Goal: Share content: Share content

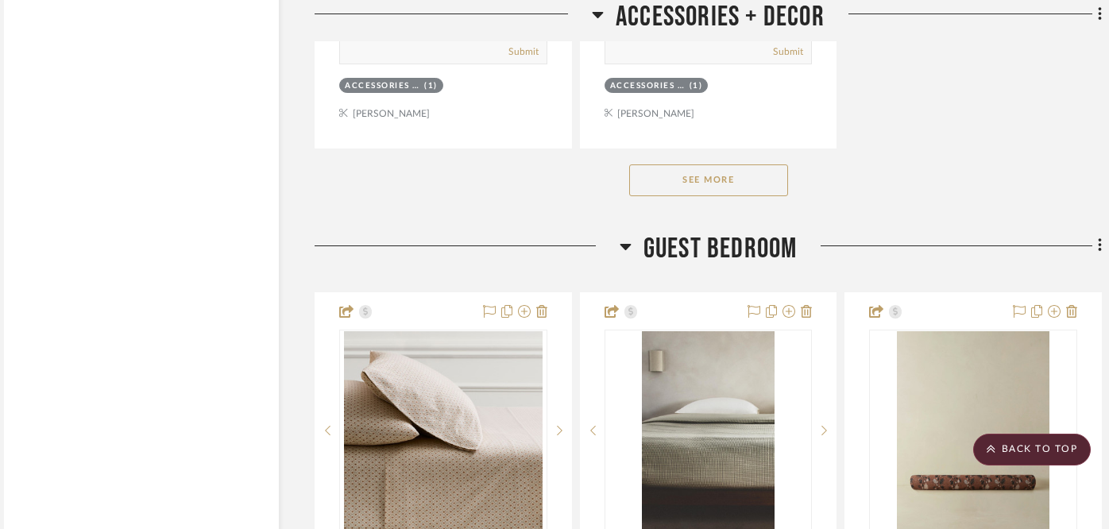
scroll to position [9919, 20]
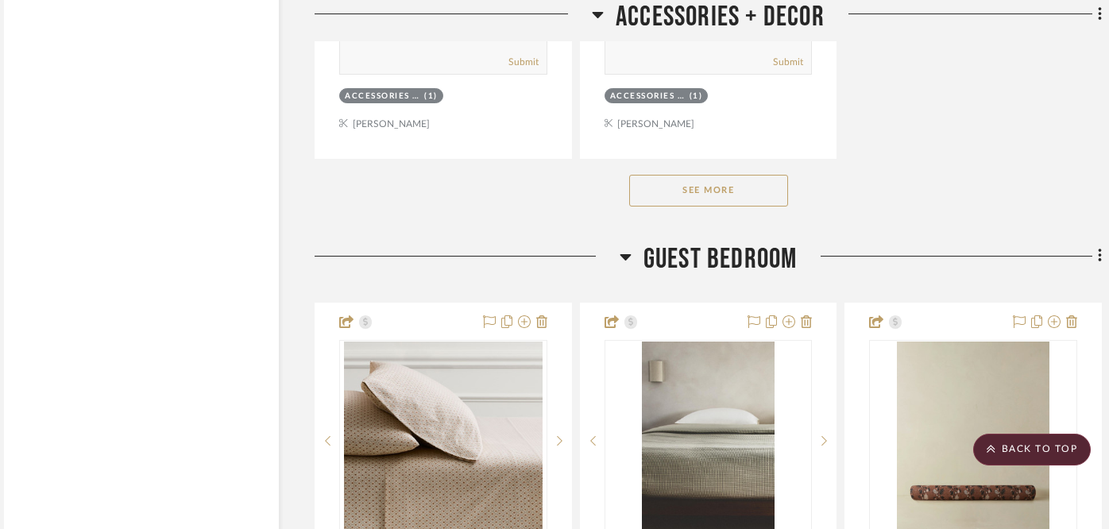
click at [627, 247] on icon at bounding box center [625, 256] width 12 height 19
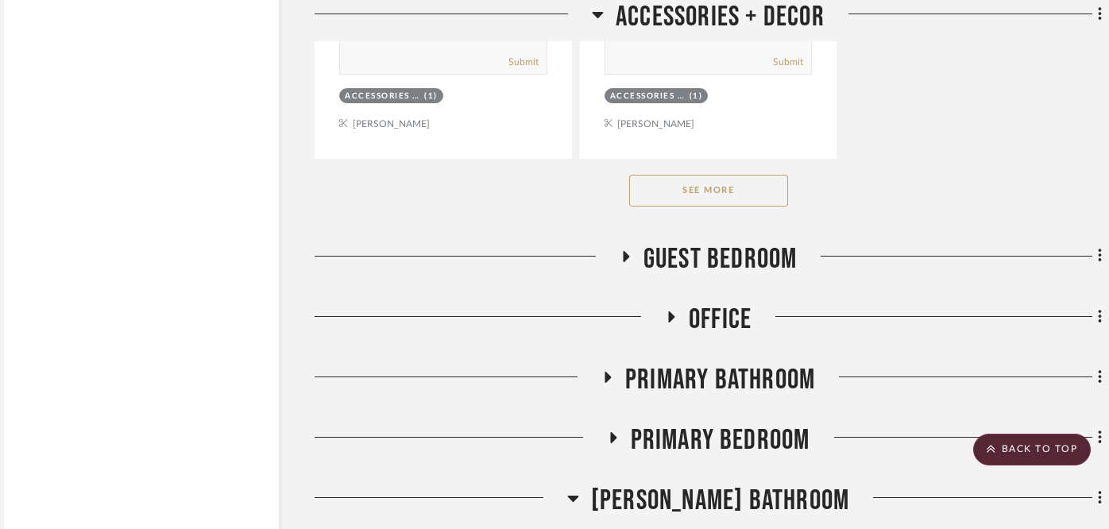
click at [670, 311] on icon at bounding box center [671, 316] width 6 height 11
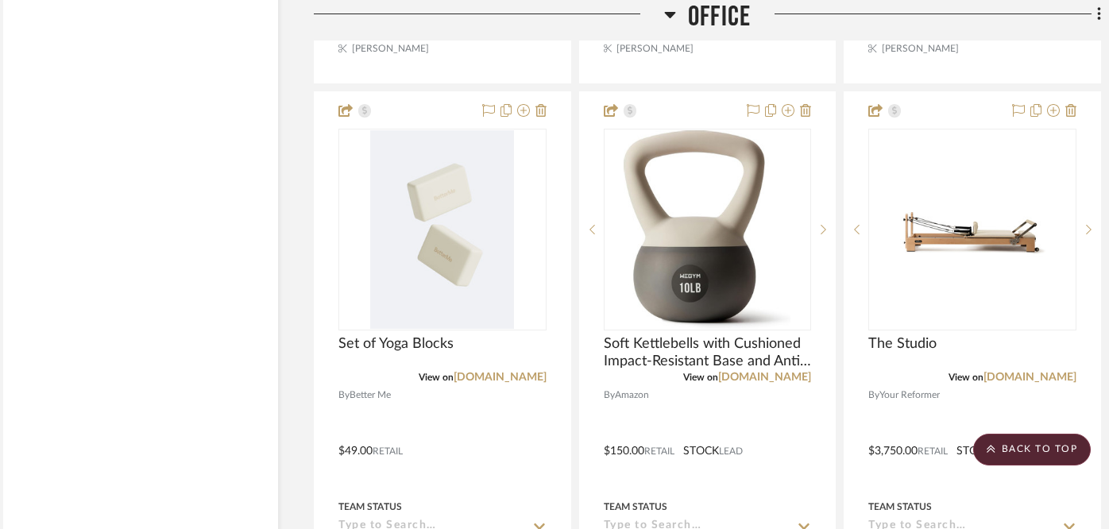
scroll to position [12337, 17]
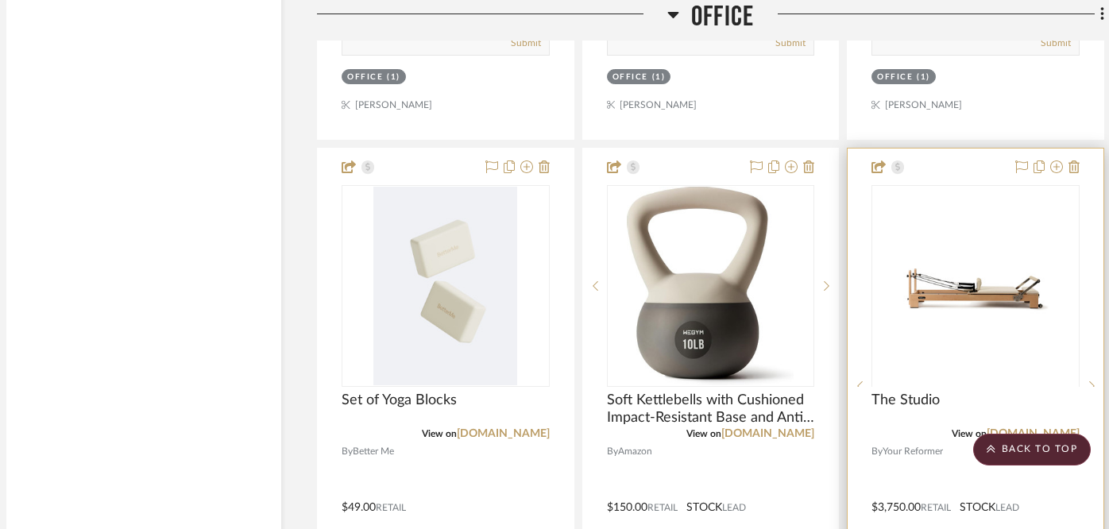
click at [959, 387] on img at bounding box center [975, 486] width 199 height 199
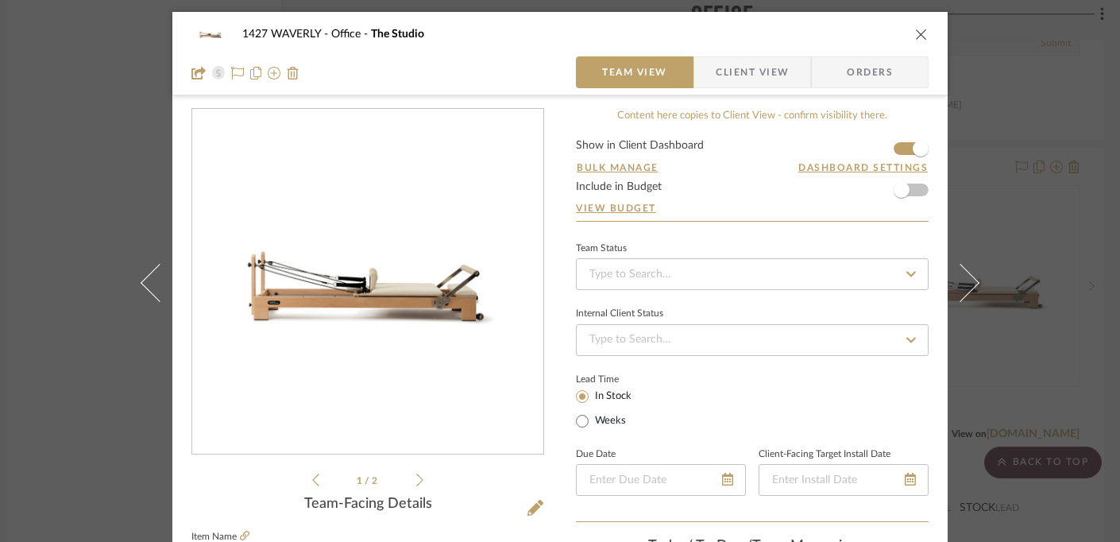
scroll to position [56, 0]
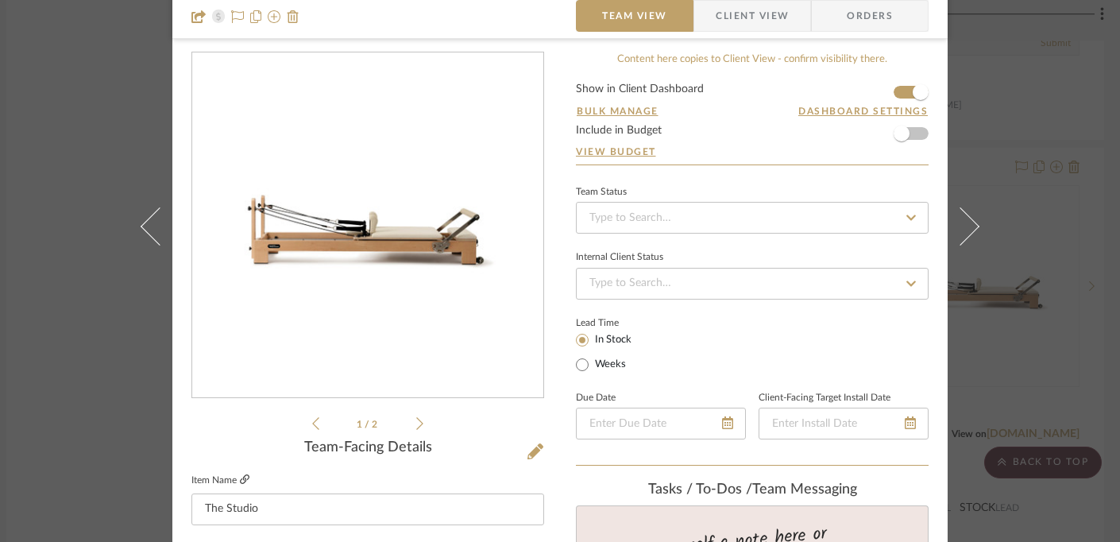
click at [240, 476] on icon at bounding box center [245, 479] width 10 height 10
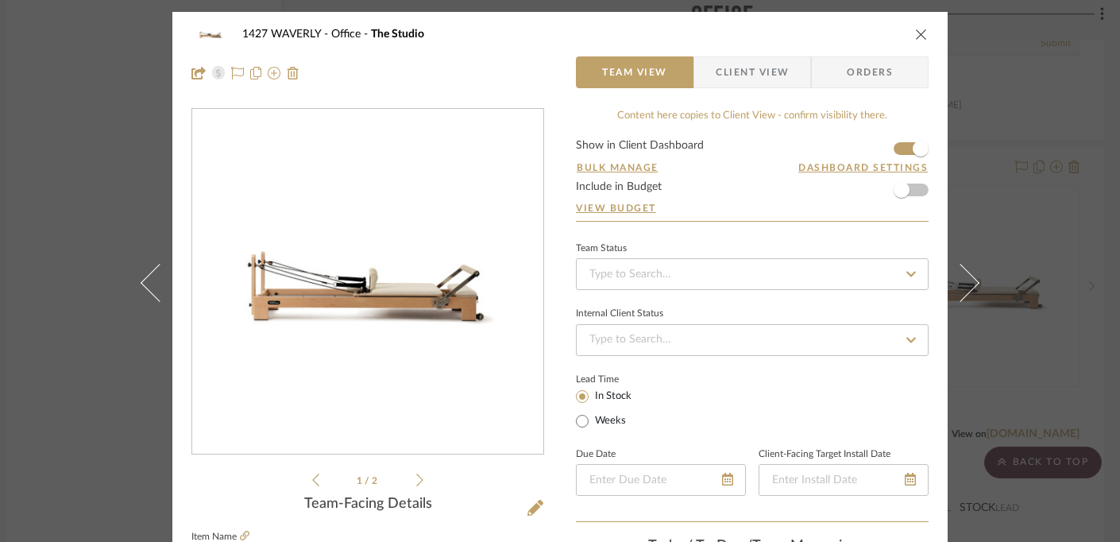
scroll to position [0, 0]
click at [915, 32] on icon "close" at bounding box center [921, 34] width 13 height 13
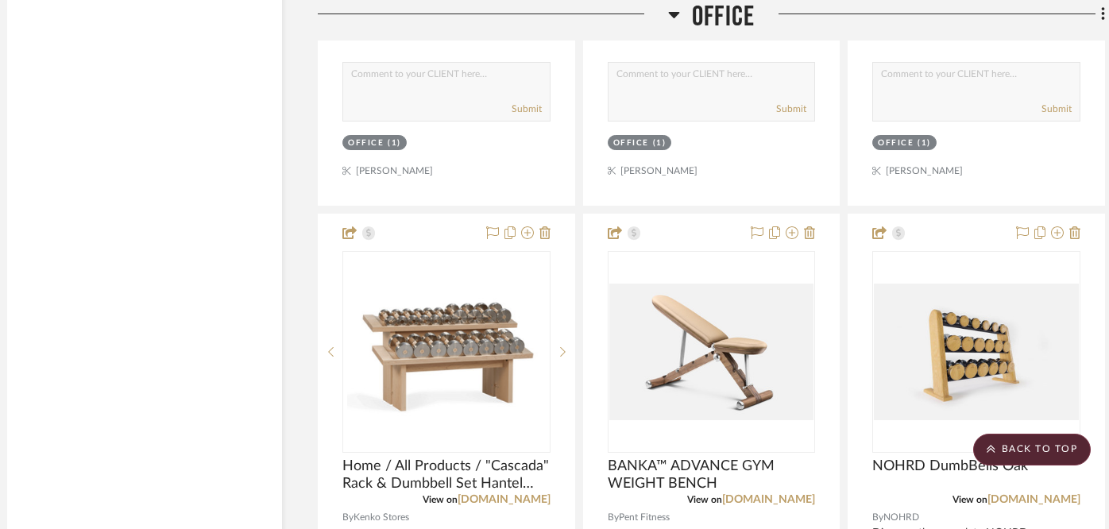
scroll to position [13597, 17]
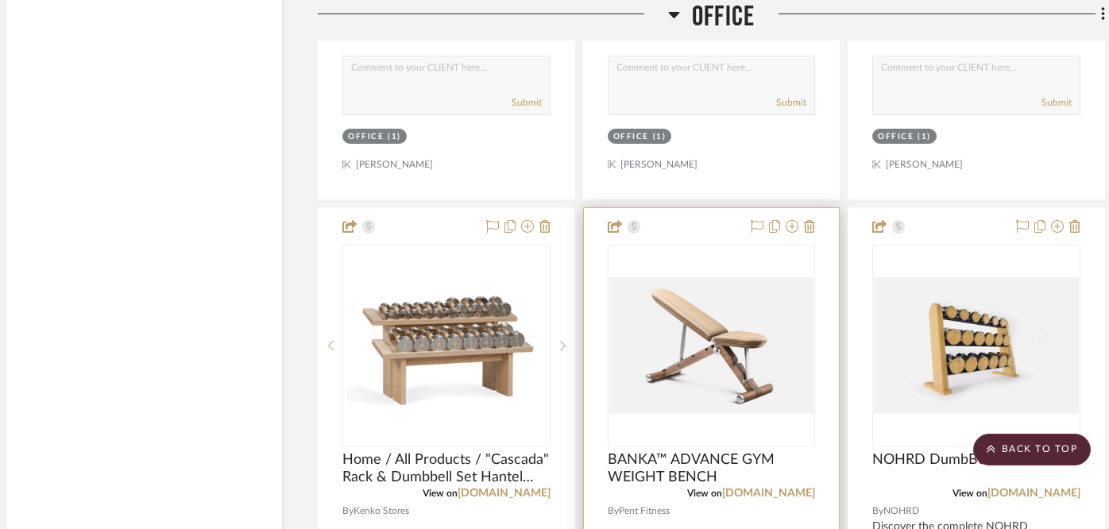
click at [697, 303] on img "0" at bounding box center [711, 345] width 205 height 137
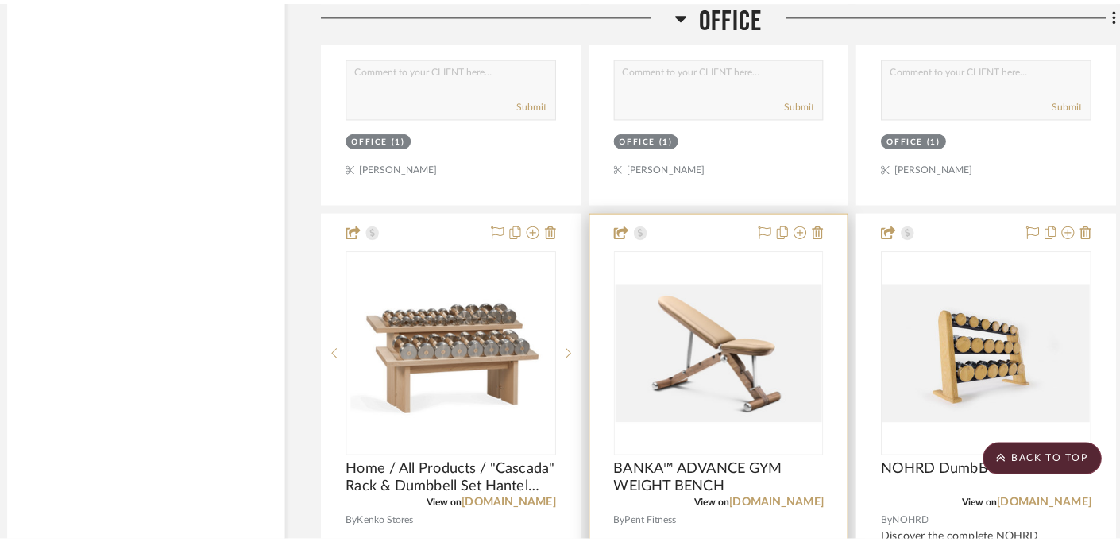
scroll to position [0, 0]
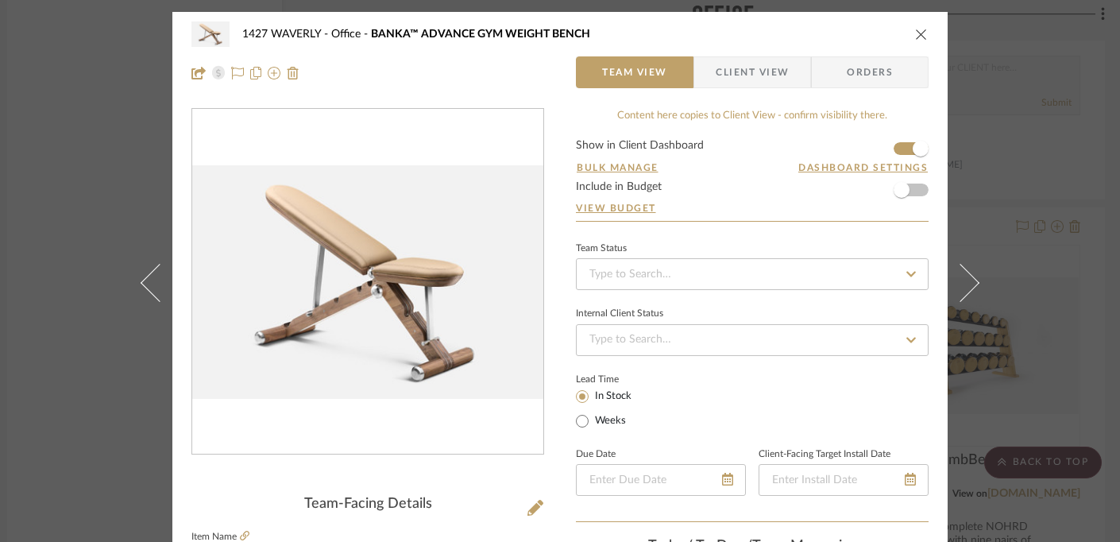
click at [920, 33] on icon "close" at bounding box center [921, 34] width 13 height 13
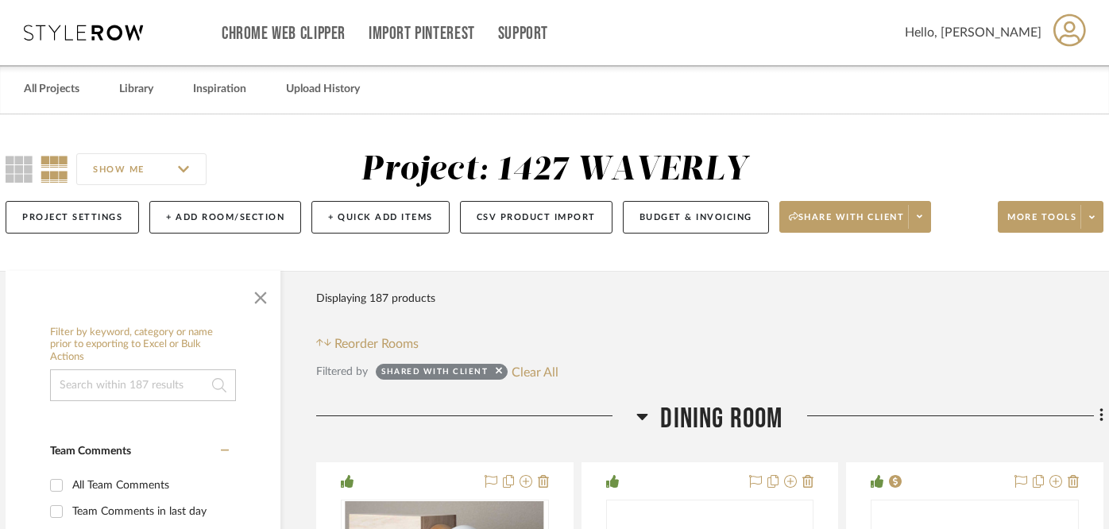
scroll to position [0, 18]
click at [927, 213] on span at bounding box center [919, 217] width 22 height 24
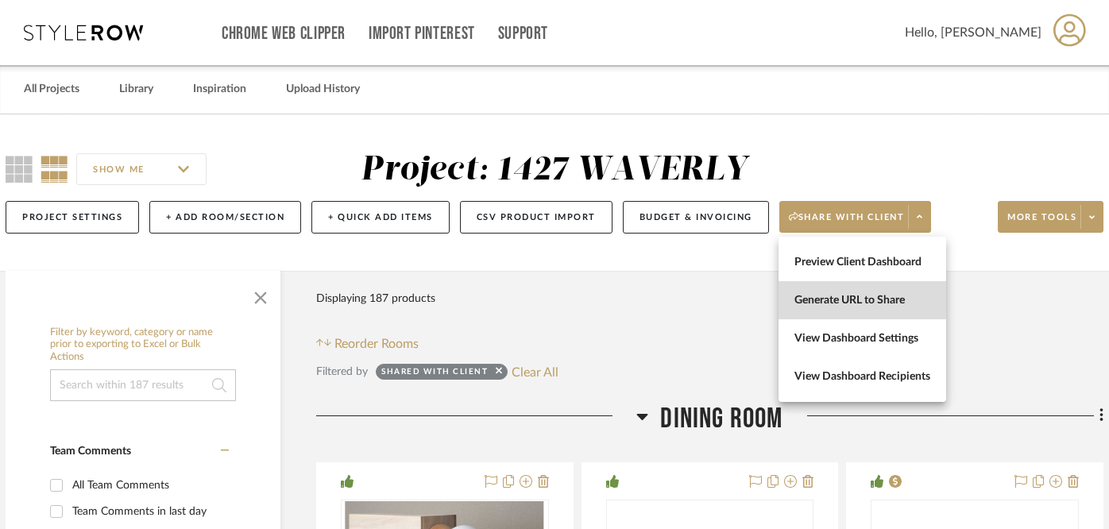
click at [851, 296] on span "Generate URL to Share" at bounding box center [862, 301] width 136 height 14
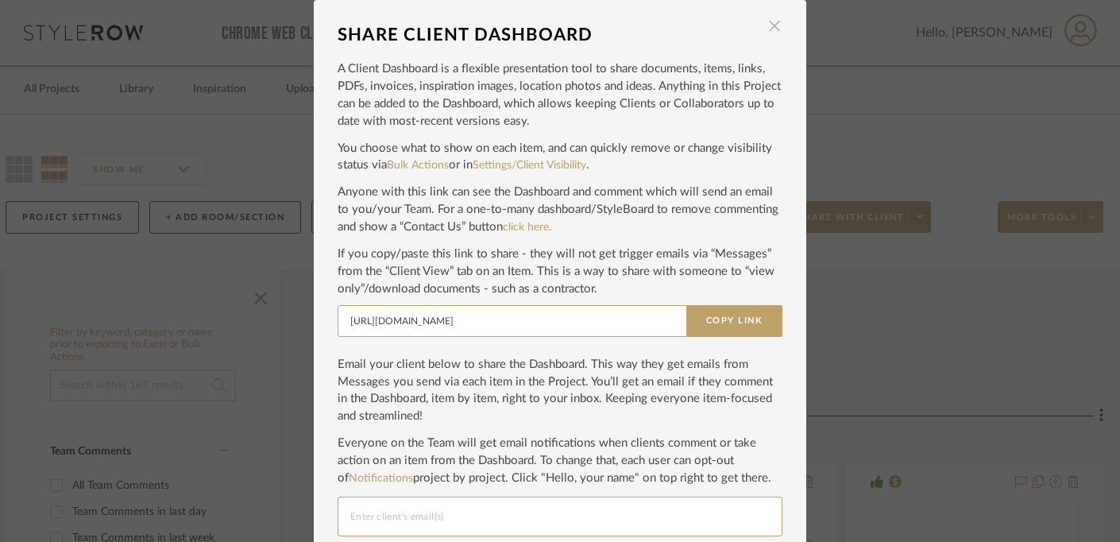
scroll to position [0, 0]
click at [773, 26] on span "button" at bounding box center [774, 26] width 32 height 32
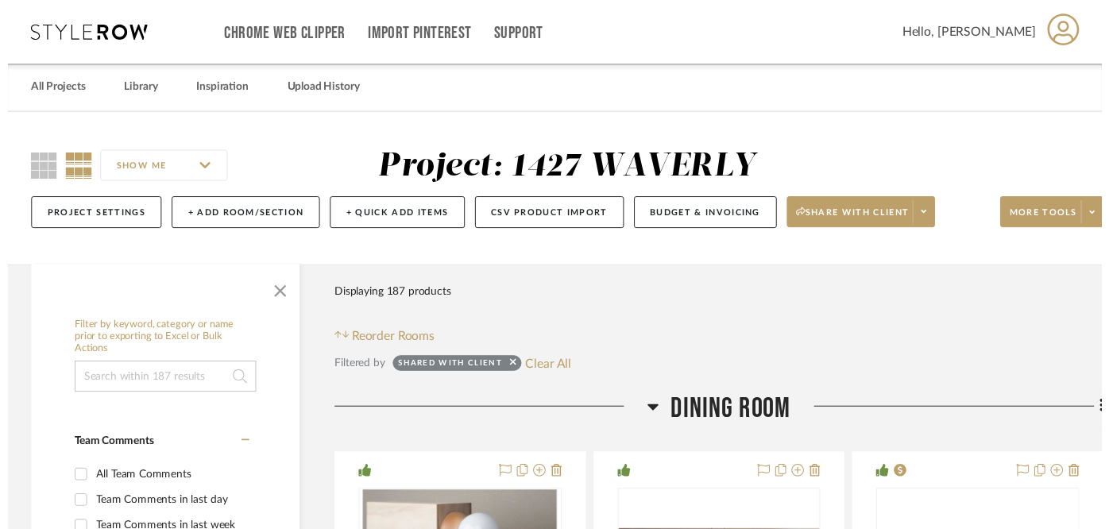
scroll to position [0, 18]
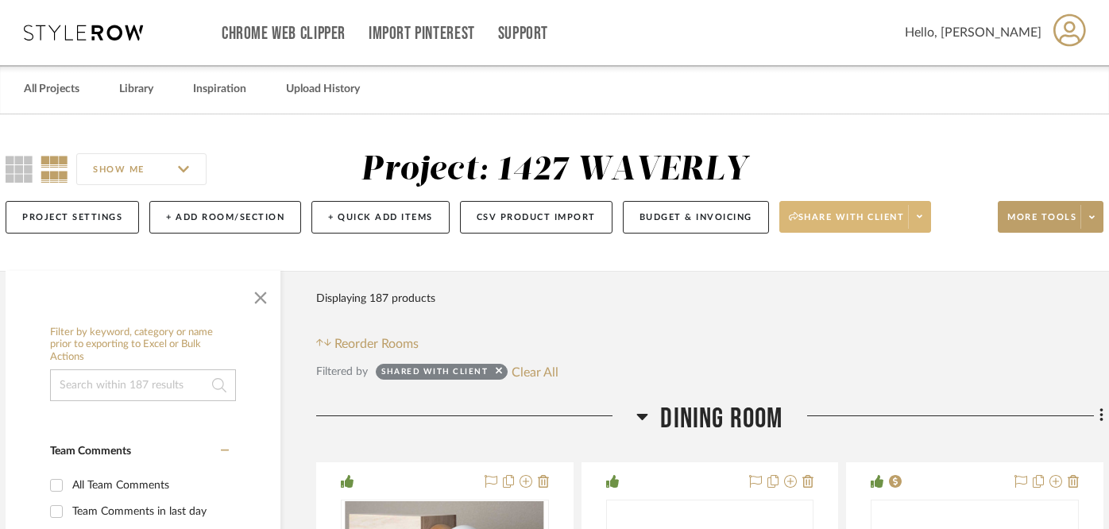
click at [880, 221] on span "Share with client" at bounding box center [847, 223] width 116 height 24
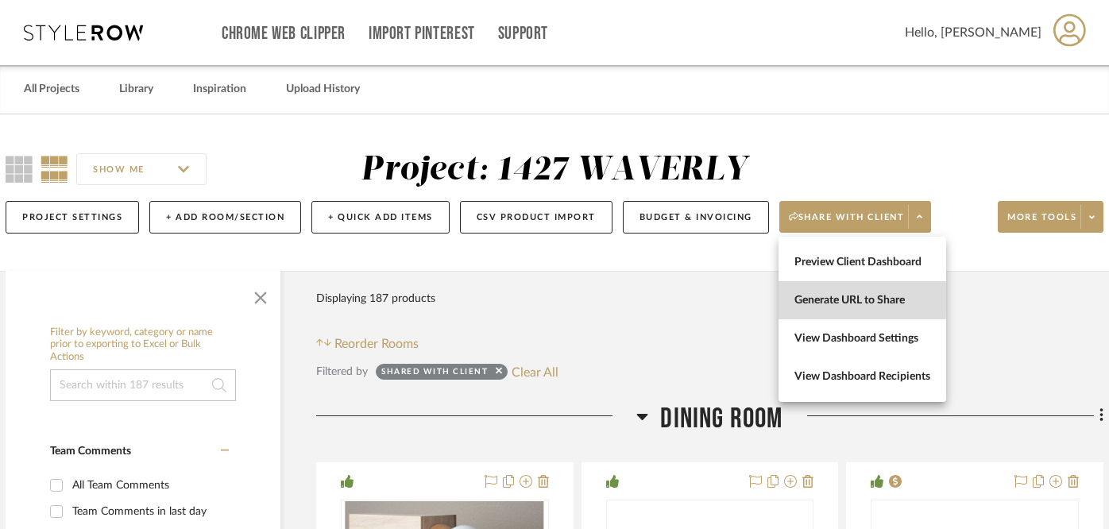
click at [859, 299] on span "Generate URL to Share" at bounding box center [862, 301] width 136 height 14
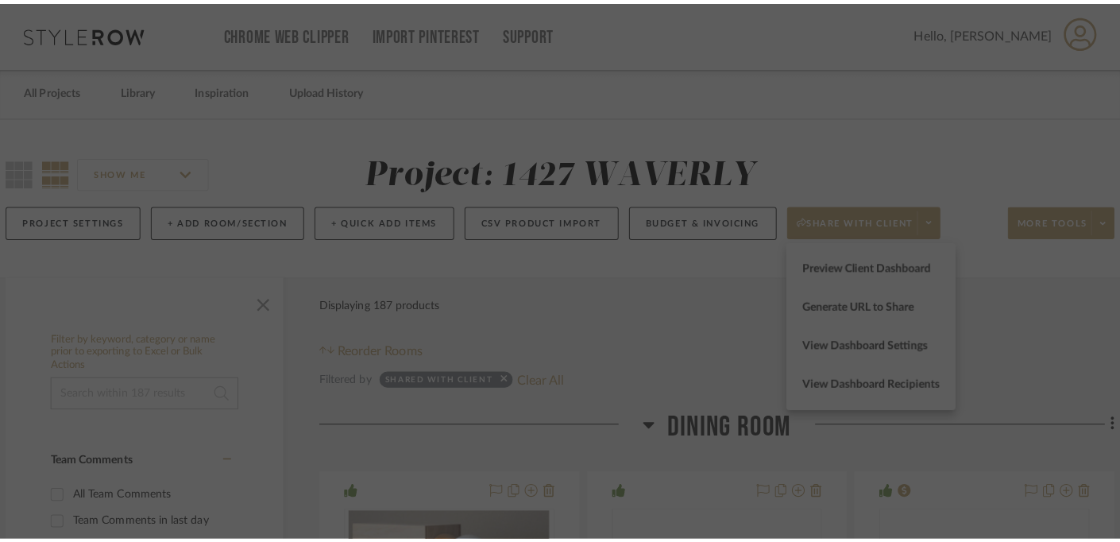
scroll to position [0, 0]
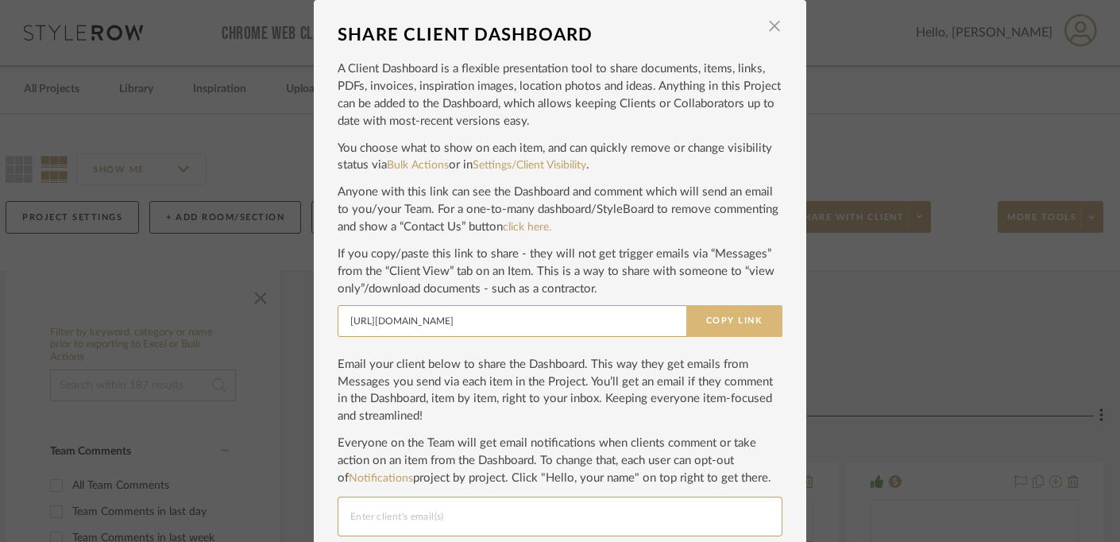
click at [742, 315] on button "Copy Link" at bounding box center [734, 321] width 96 height 32
click at [763, 26] on span "button" at bounding box center [774, 26] width 32 height 32
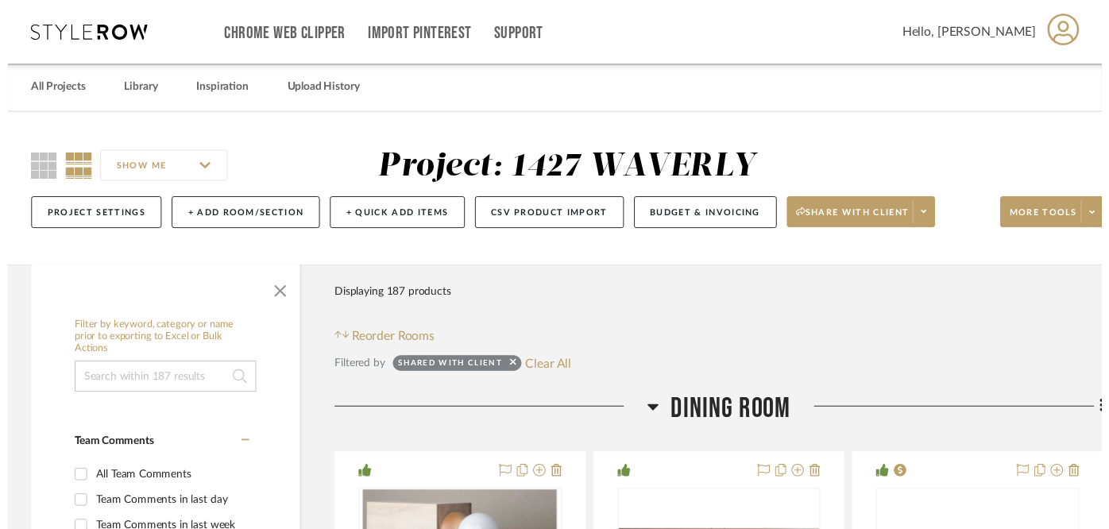
scroll to position [0, 18]
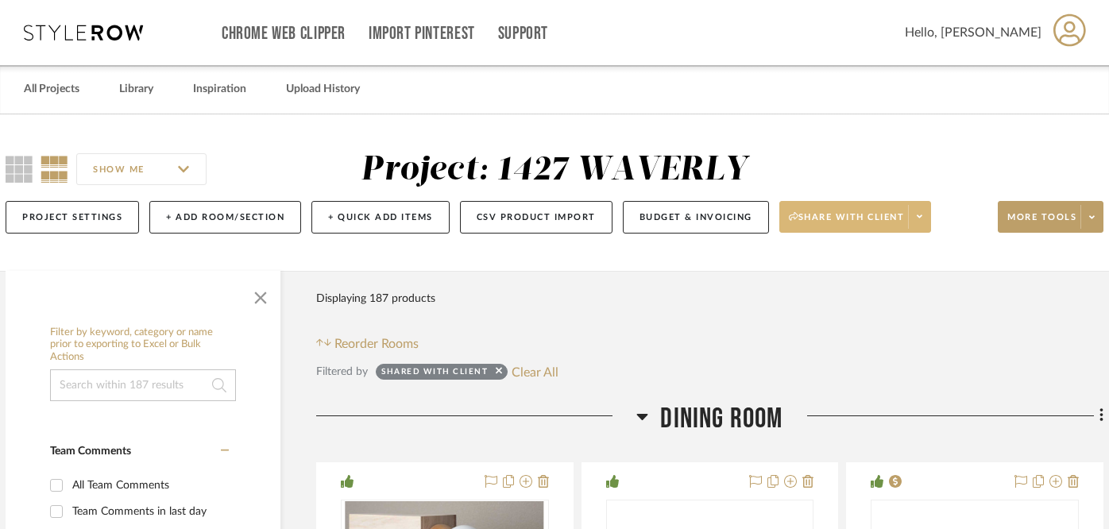
click at [854, 208] on button "Share with client" at bounding box center [855, 217] width 152 height 32
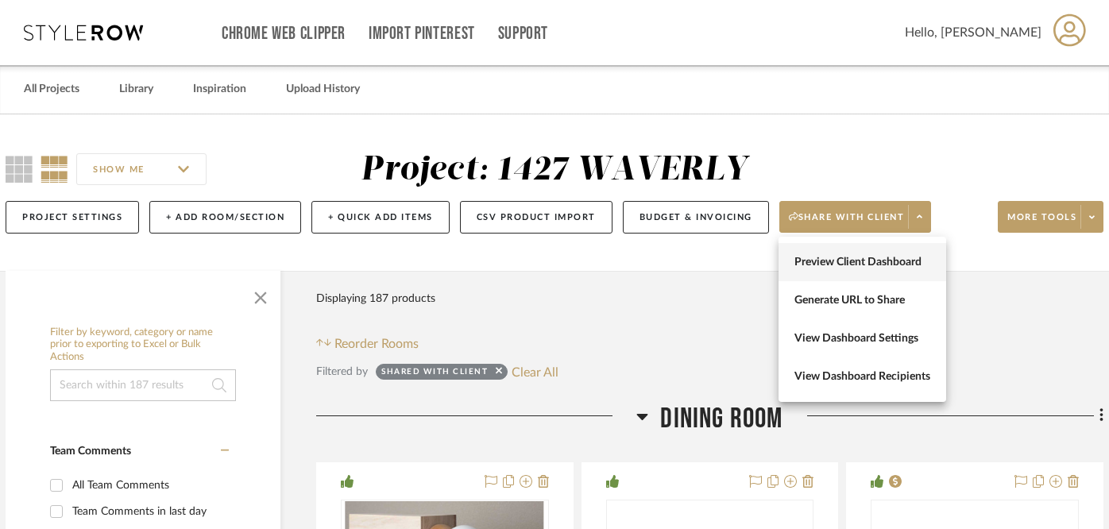
click at [848, 265] on span "Preview Client Dashboard" at bounding box center [862, 263] width 136 height 14
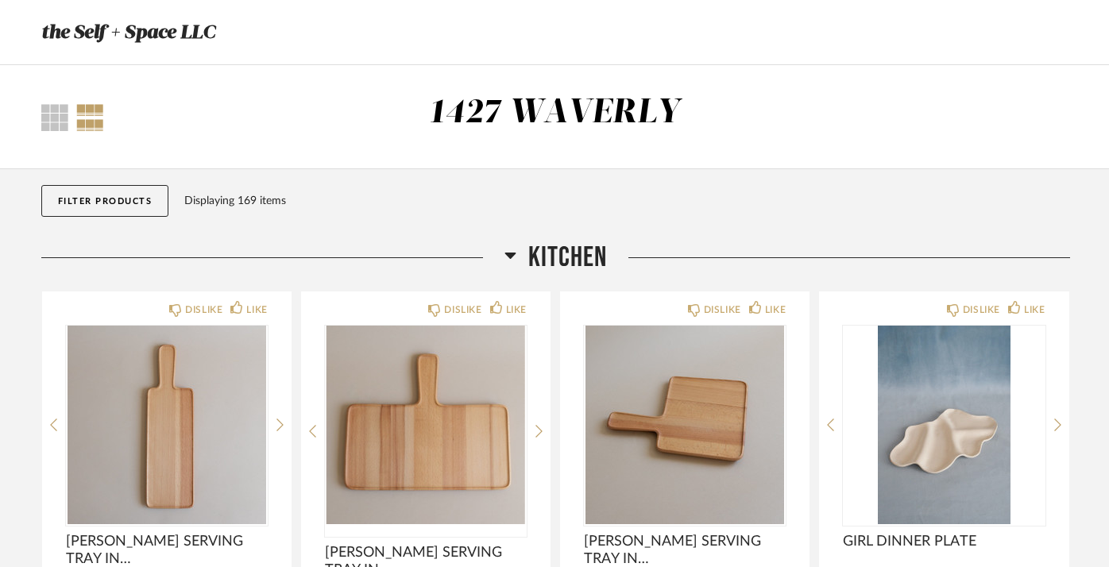
click at [511, 249] on icon at bounding box center [510, 254] width 12 height 19
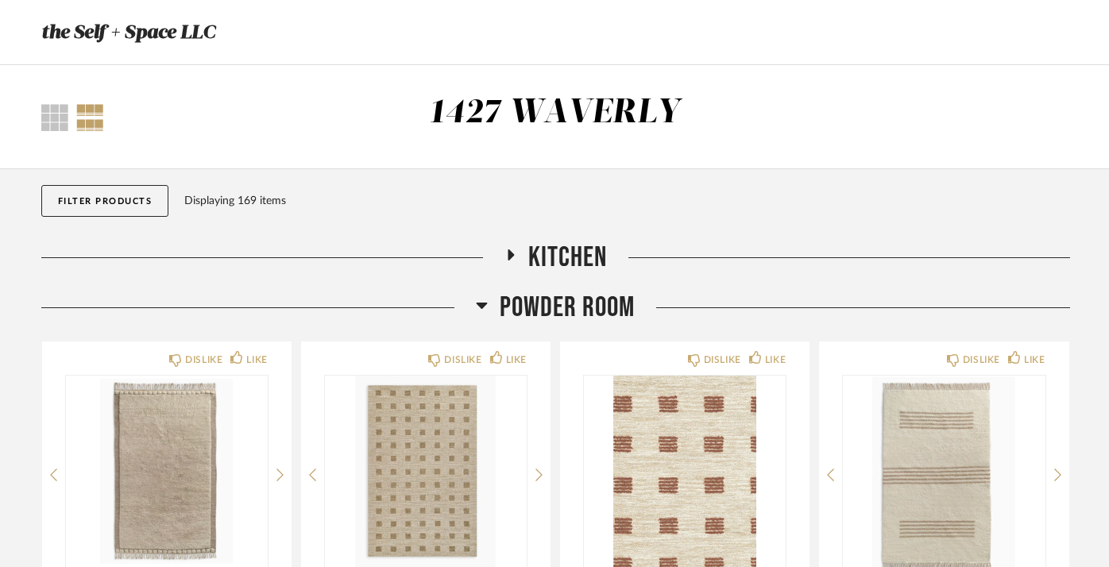
click at [482, 301] on icon at bounding box center [482, 304] width 12 height 19
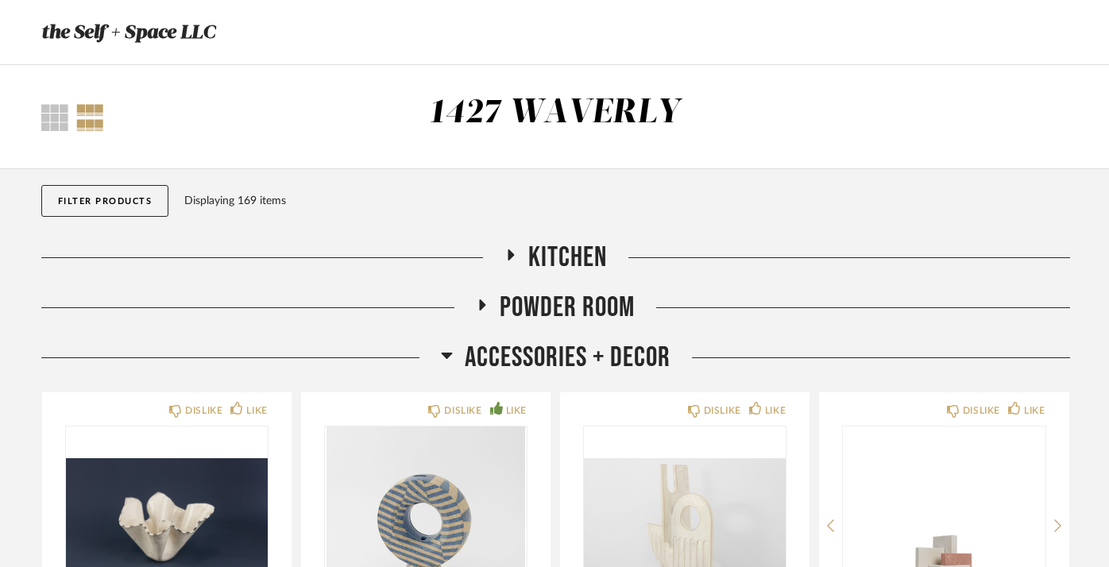
click at [448, 354] on icon at bounding box center [446, 356] width 11 height 6
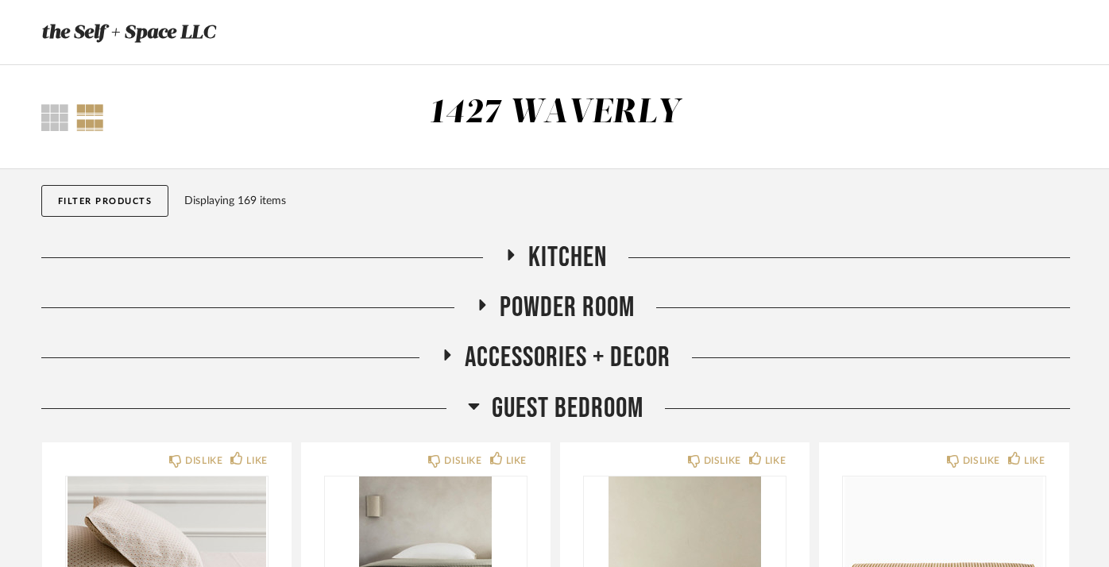
click at [468, 403] on fa-icon at bounding box center [474, 410] width 12 height 23
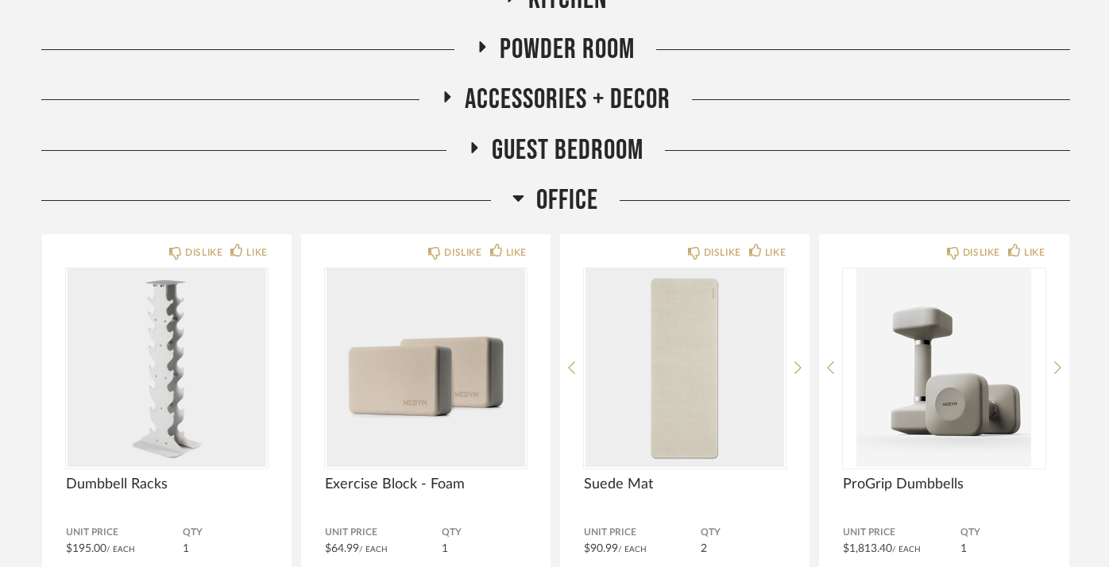
scroll to position [281, 0]
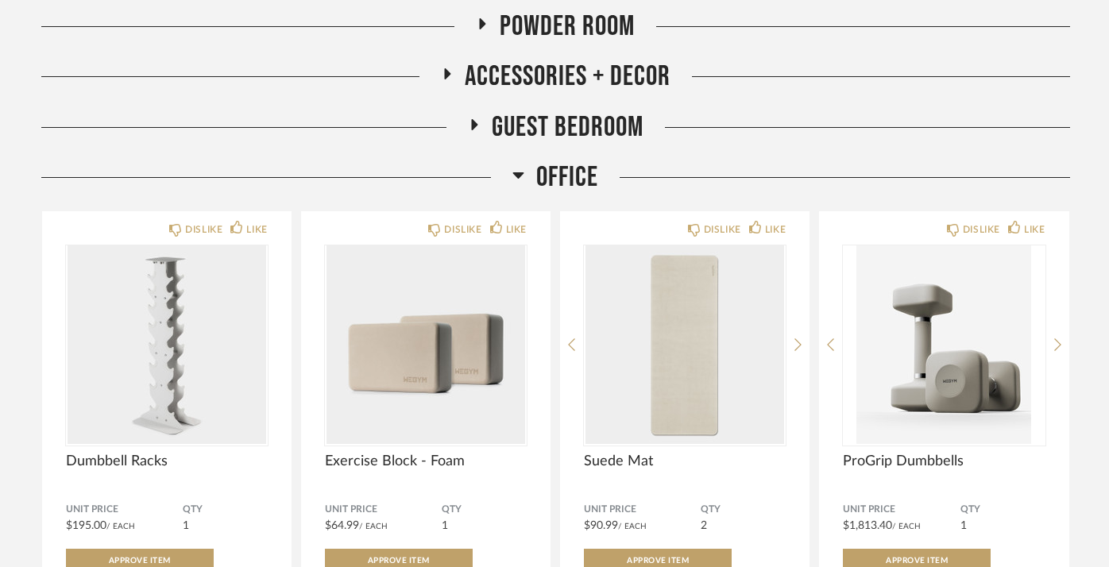
click at [518, 169] on icon at bounding box center [518, 174] width 12 height 19
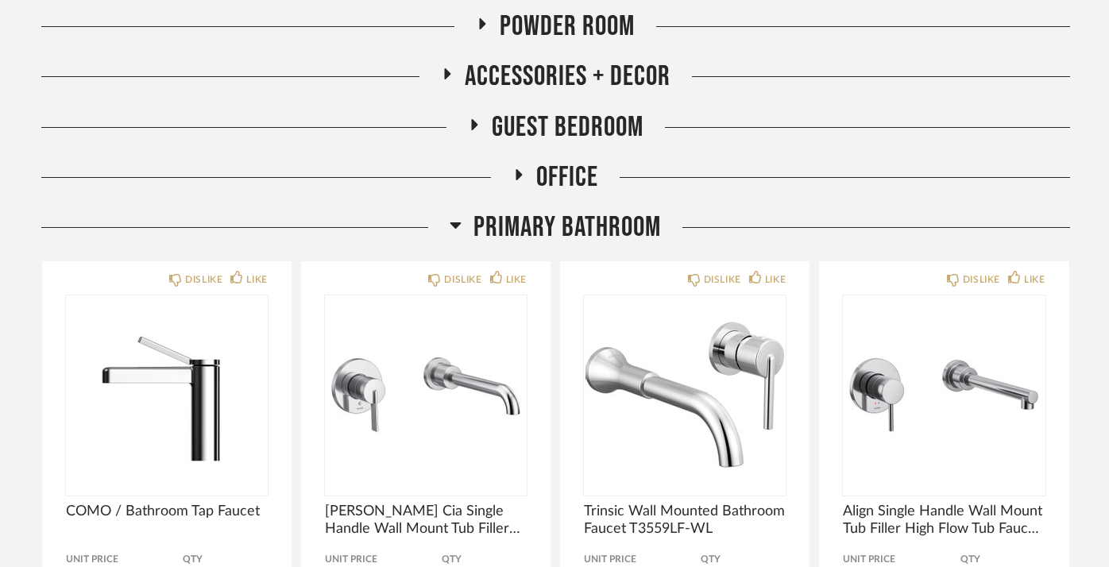
click at [459, 227] on icon at bounding box center [456, 224] width 12 height 19
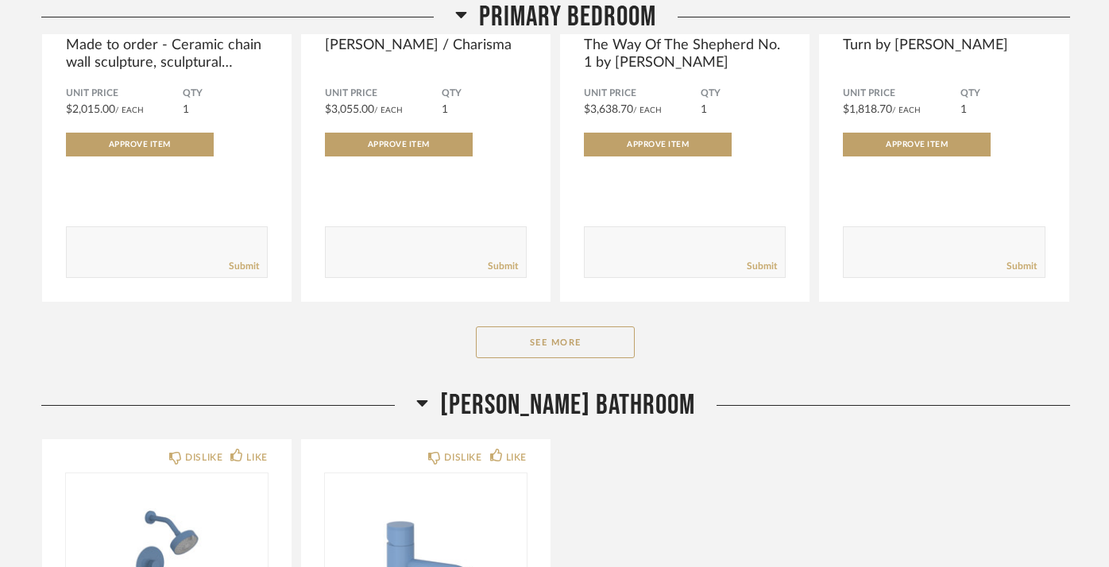
scroll to position [818, 0]
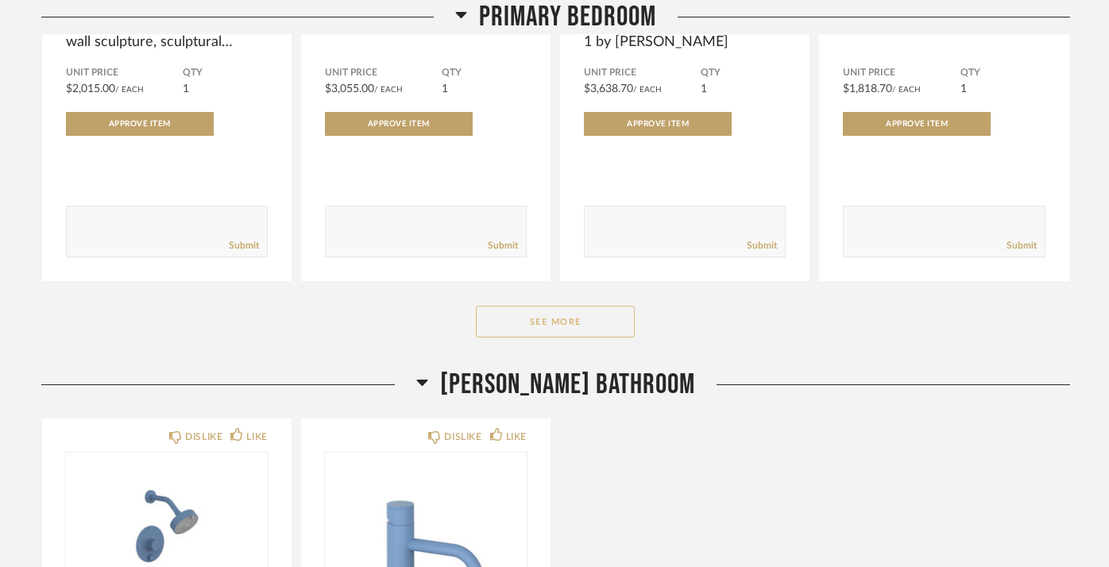
click at [558, 328] on button "See More" at bounding box center [555, 322] width 159 height 32
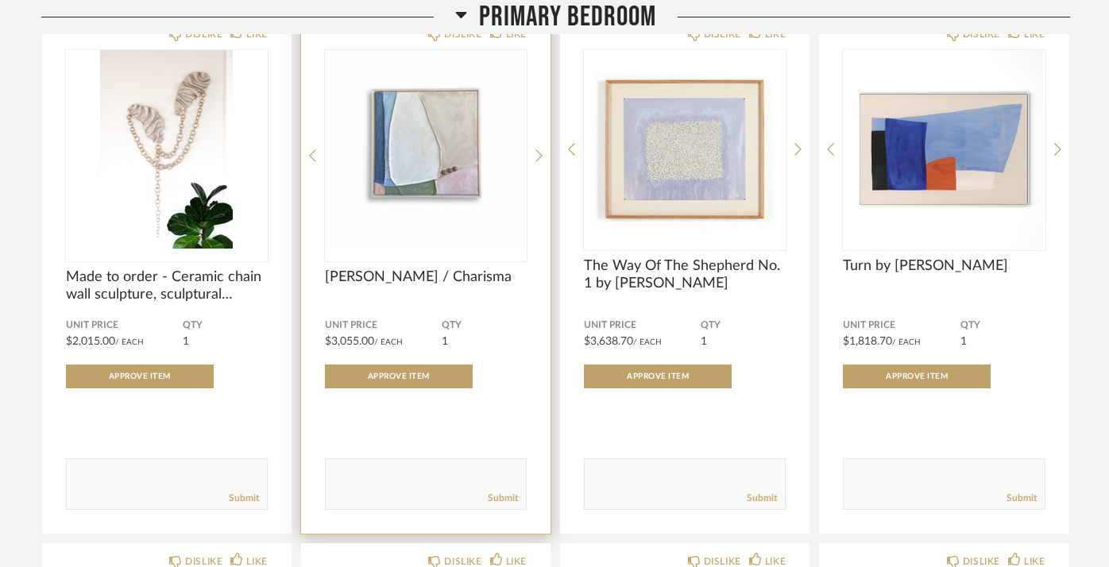
scroll to position [575, 0]
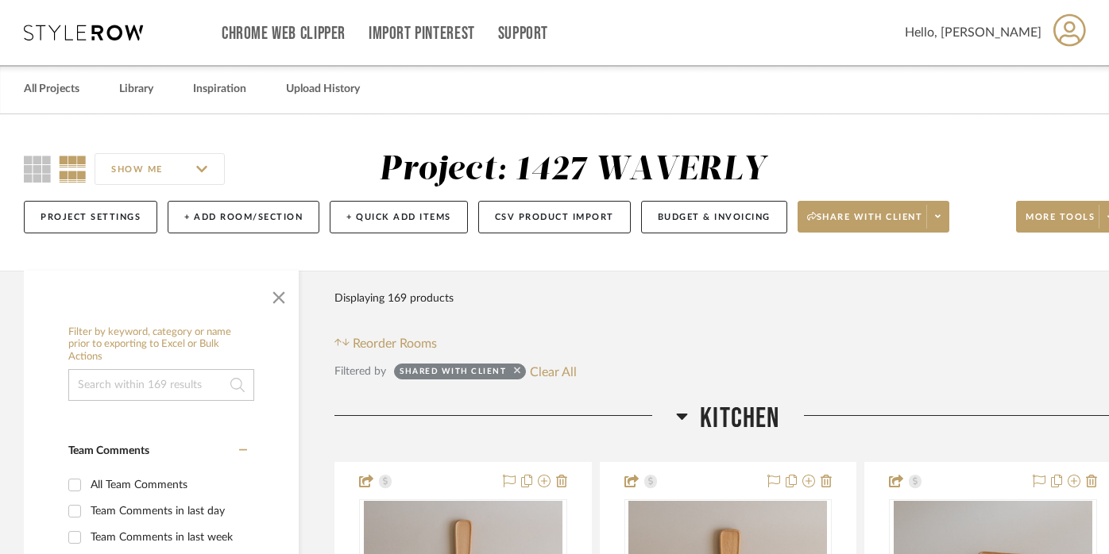
click at [515, 369] on icon at bounding box center [517, 371] width 6 height 6
checkbox input "false"
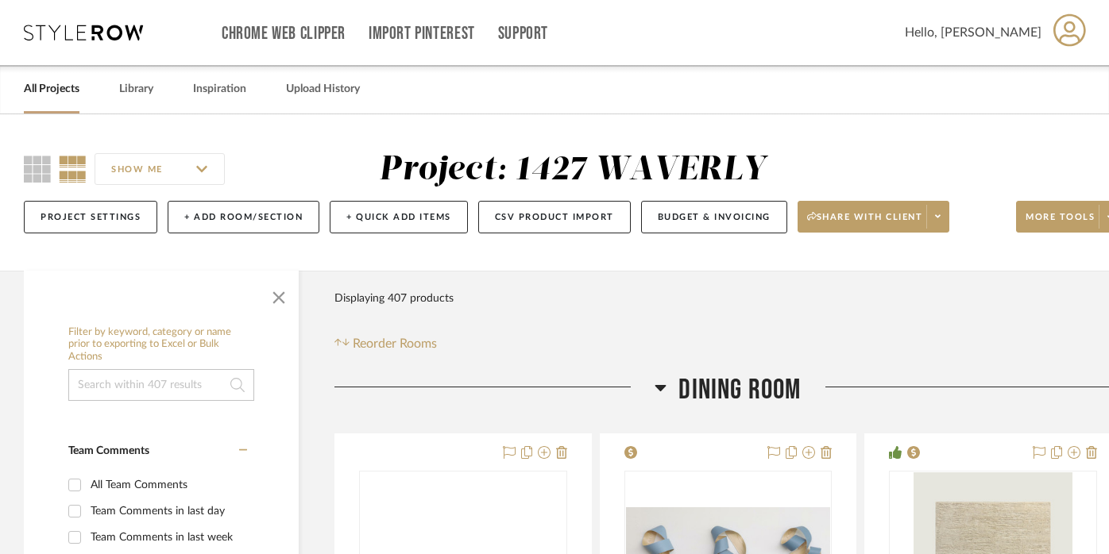
click at [660, 382] on icon at bounding box center [660, 387] width 12 height 19
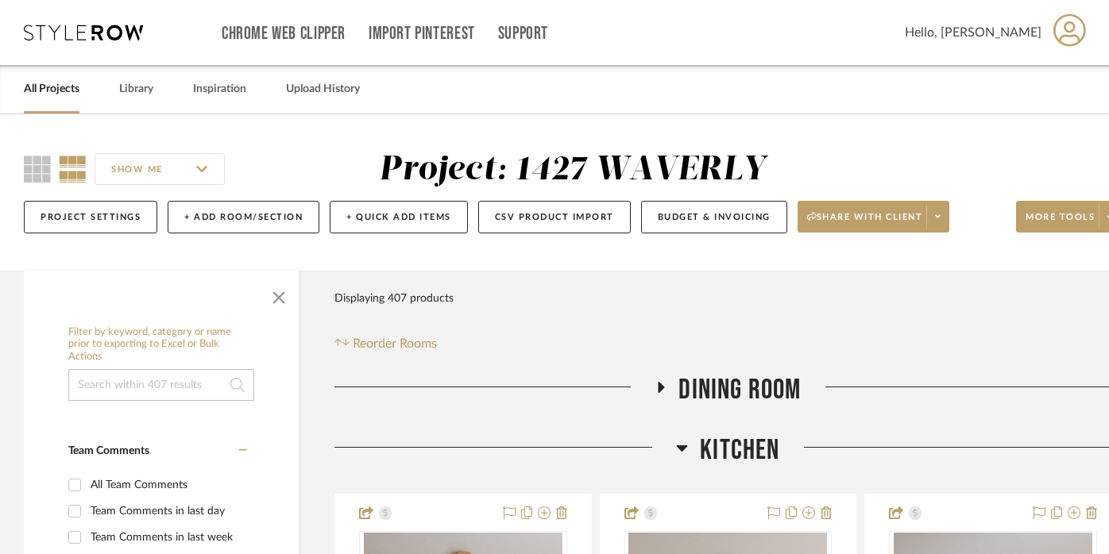
click at [680, 442] on icon at bounding box center [682, 447] width 12 height 19
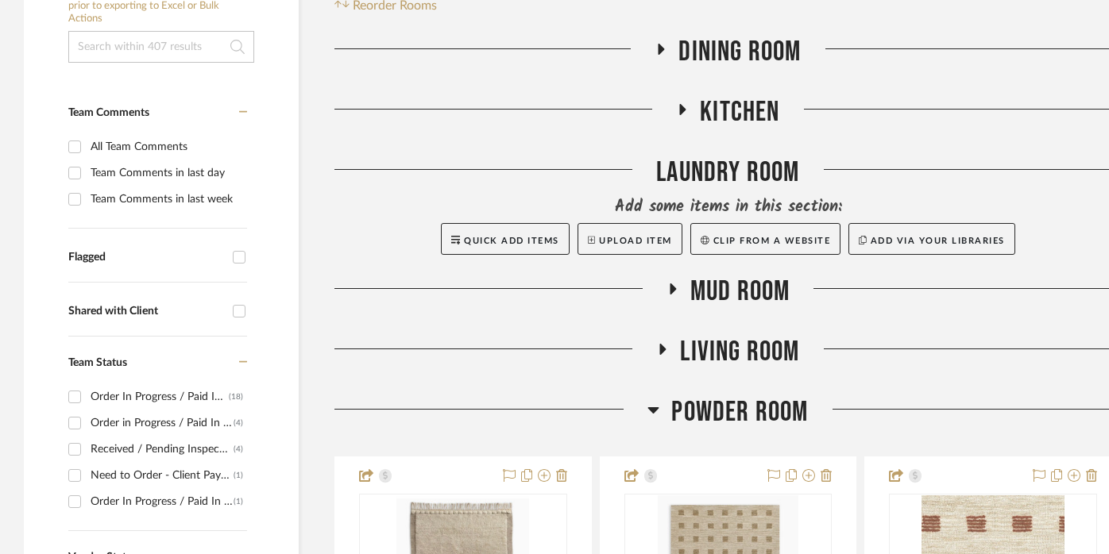
scroll to position [387, 0]
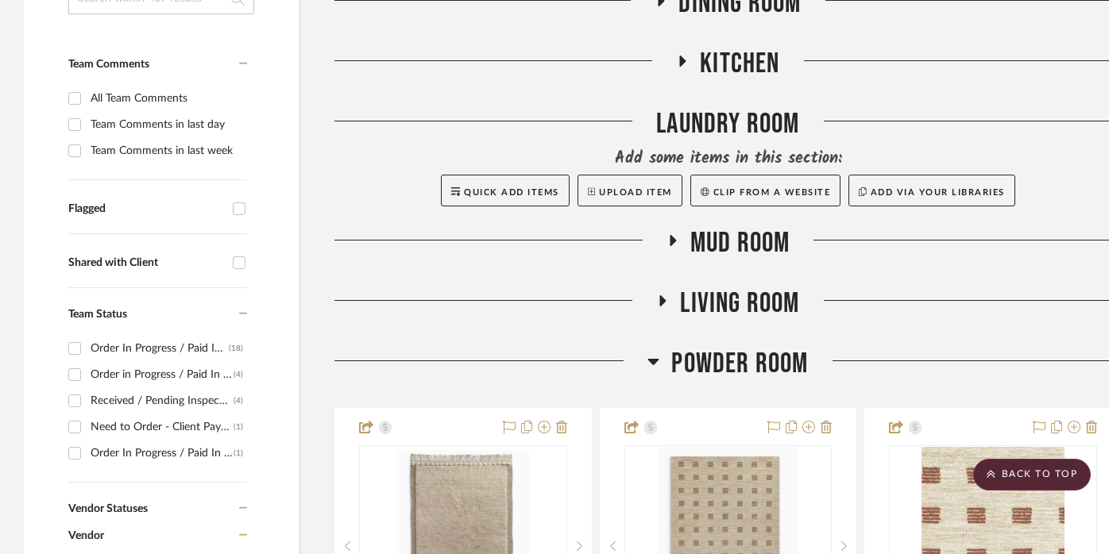
click at [658, 359] on icon at bounding box center [653, 362] width 11 height 6
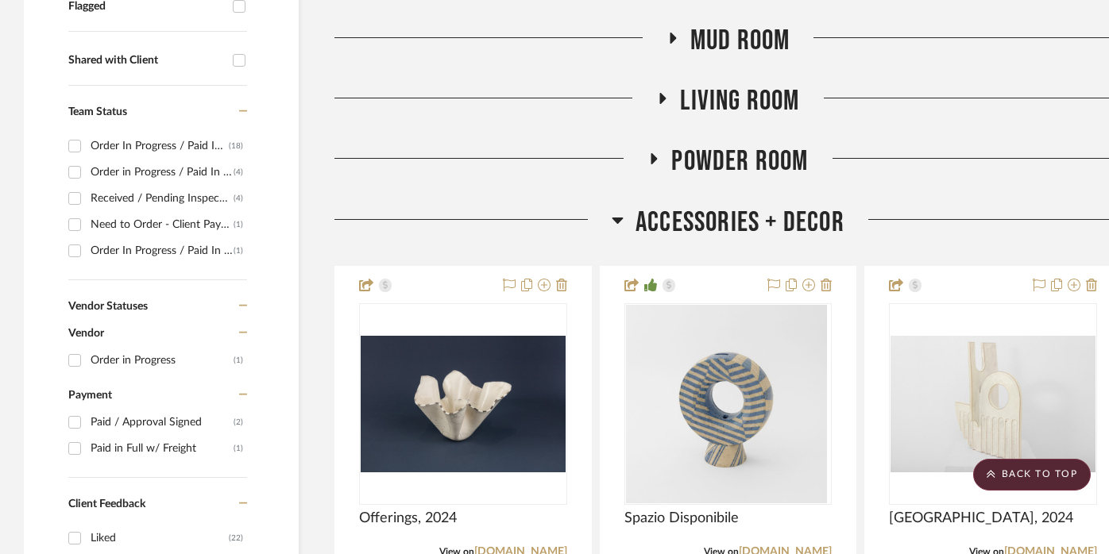
scroll to position [599, 0]
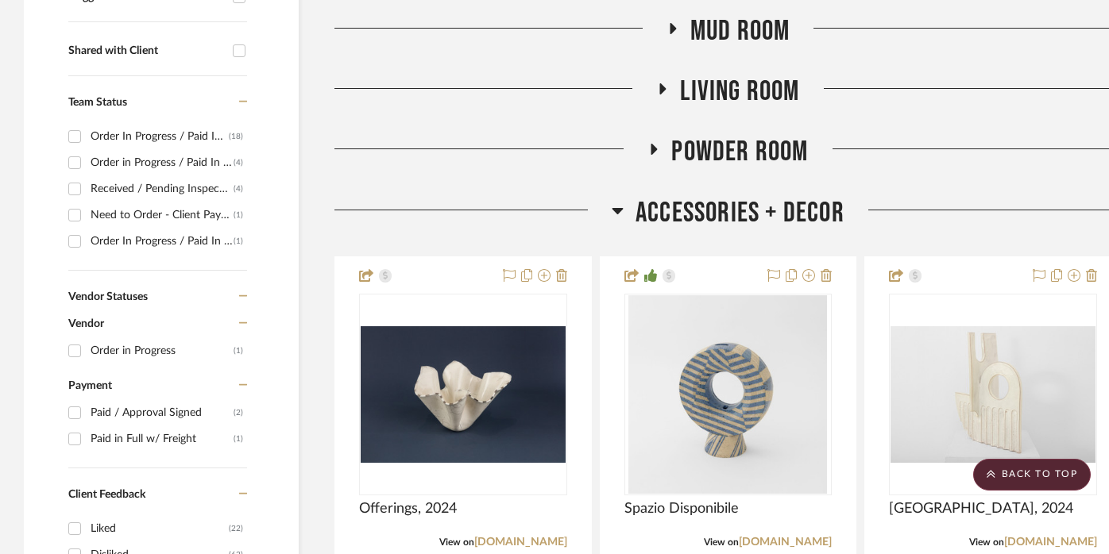
click at [620, 205] on icon at bounding box center [618, 210] width 12 height 19
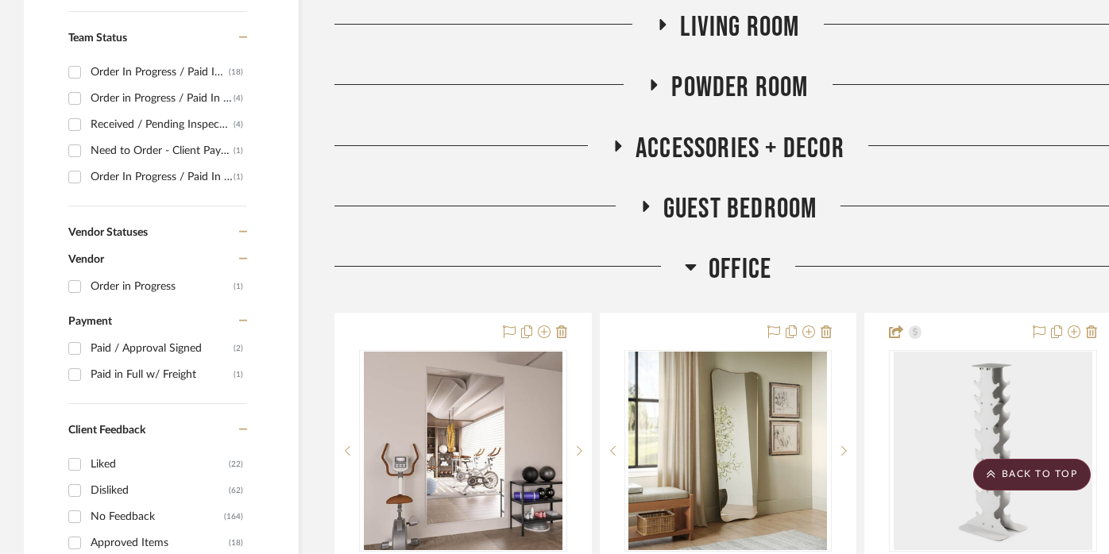
scroll to position [720, 0]
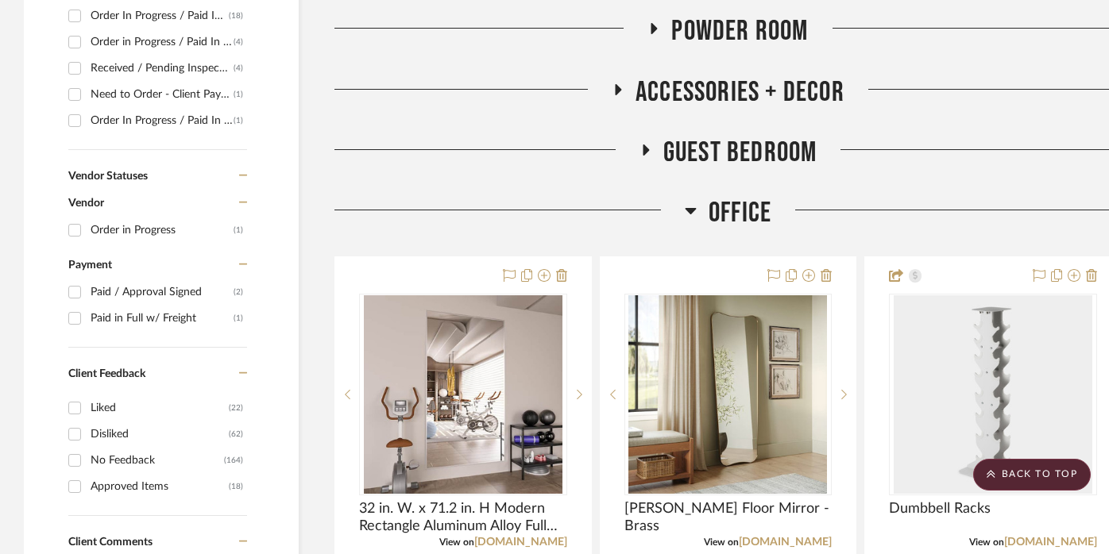
click at [689, 208] on icon at bounding box center [690, 211] width 11 height 6
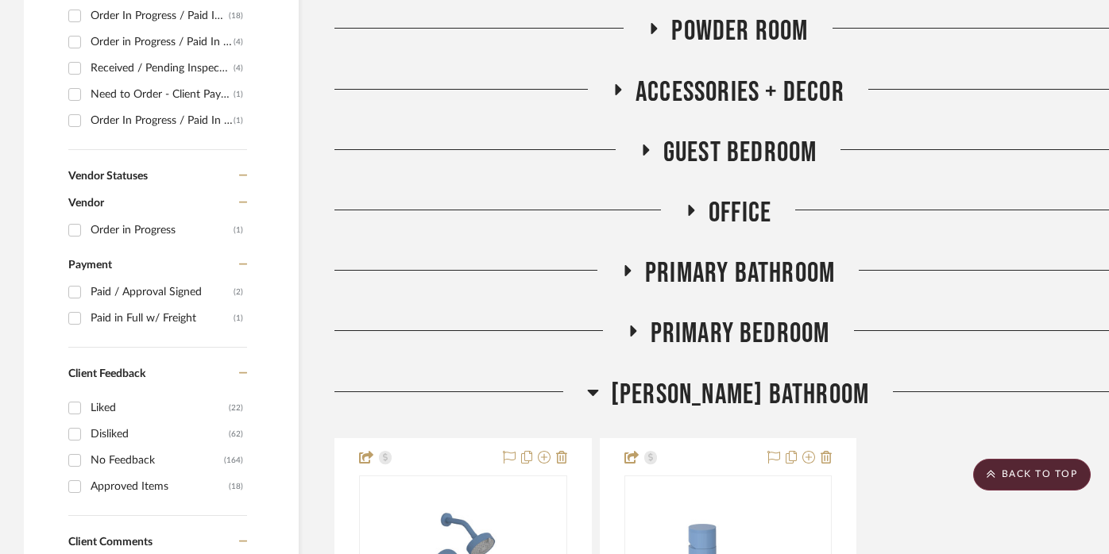
scroll to position [862, 0]
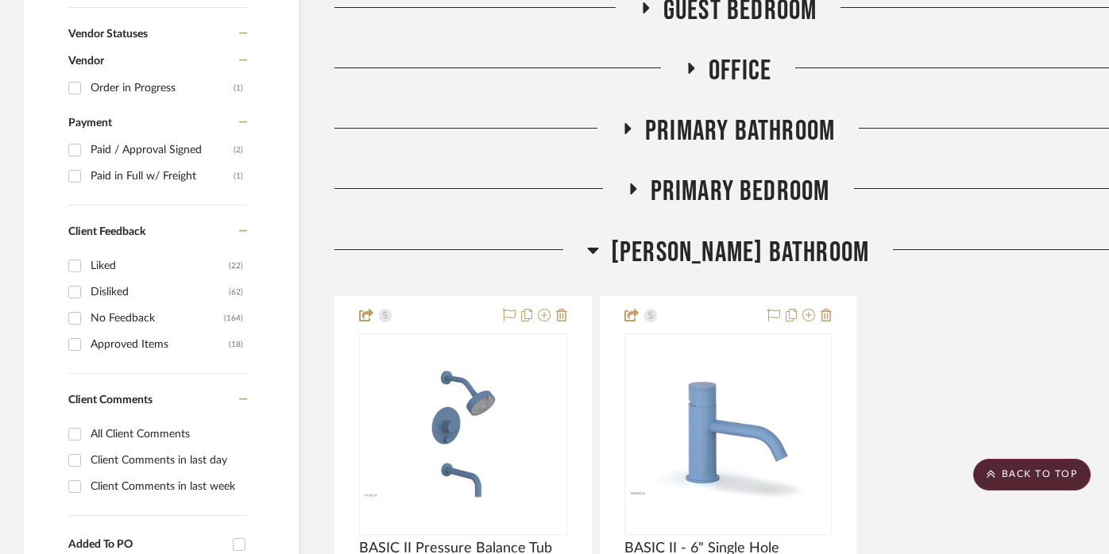
click at [629, 185] on icon at bounding box center [632, 189] width 19 height 12
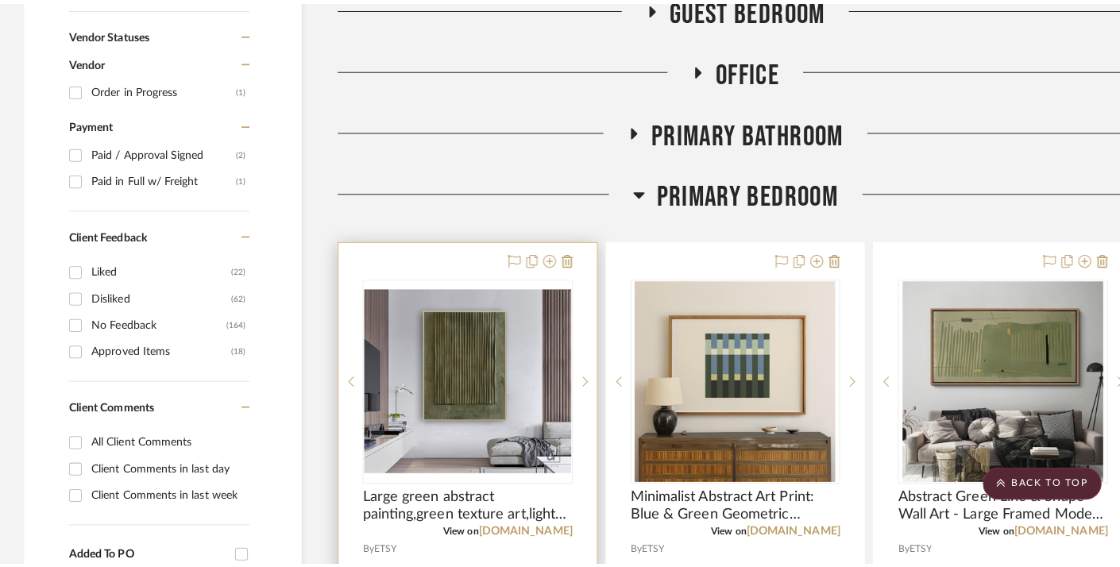
scroll to position [0, 0]
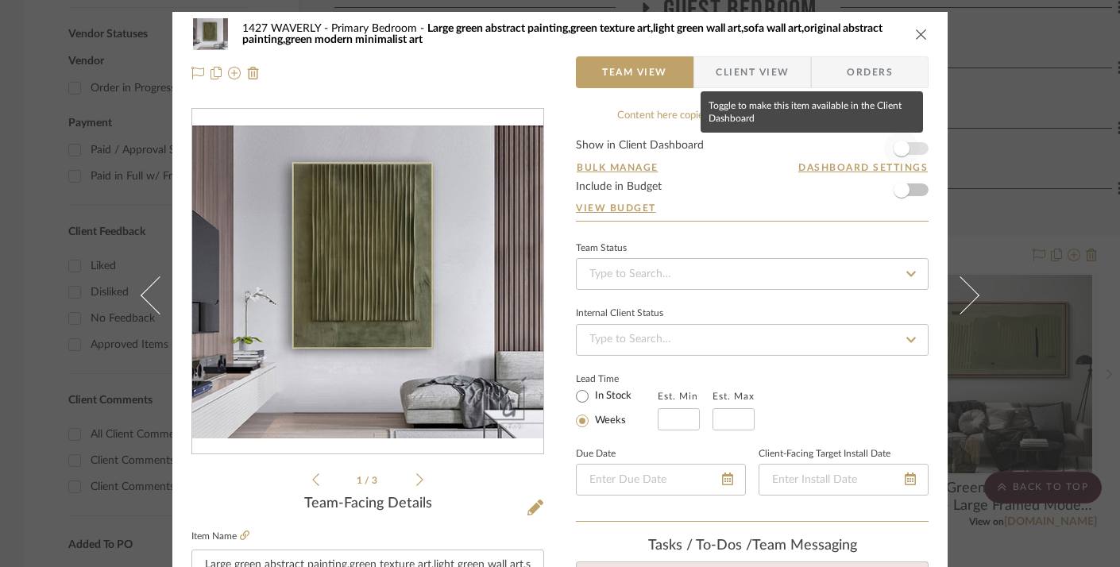
click at [906, 149] on span "button" at bounding box center [901, 148] width 35 height 35
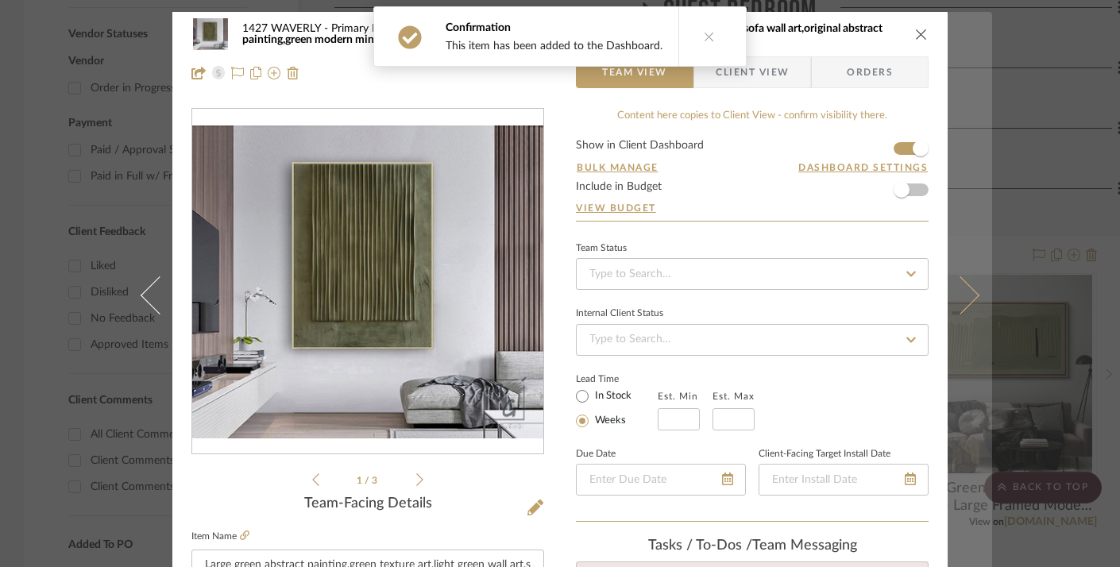
click at [962, 189] on button at bounding box center [970, 295] width 44 height 567
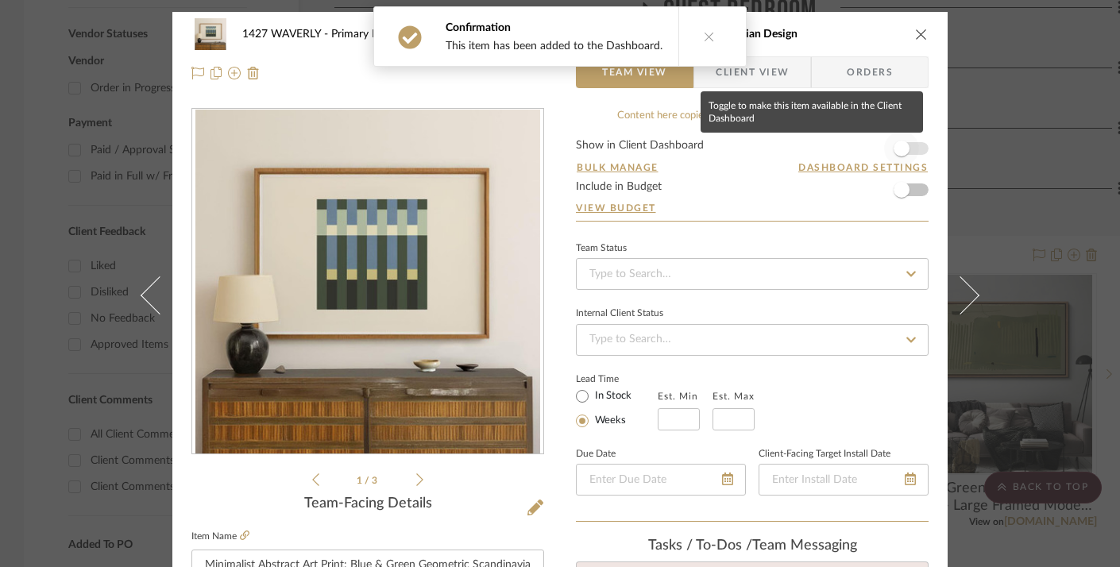
click at [912, 147] on span "button" at bounding box center [901, 148] width 35 height 35
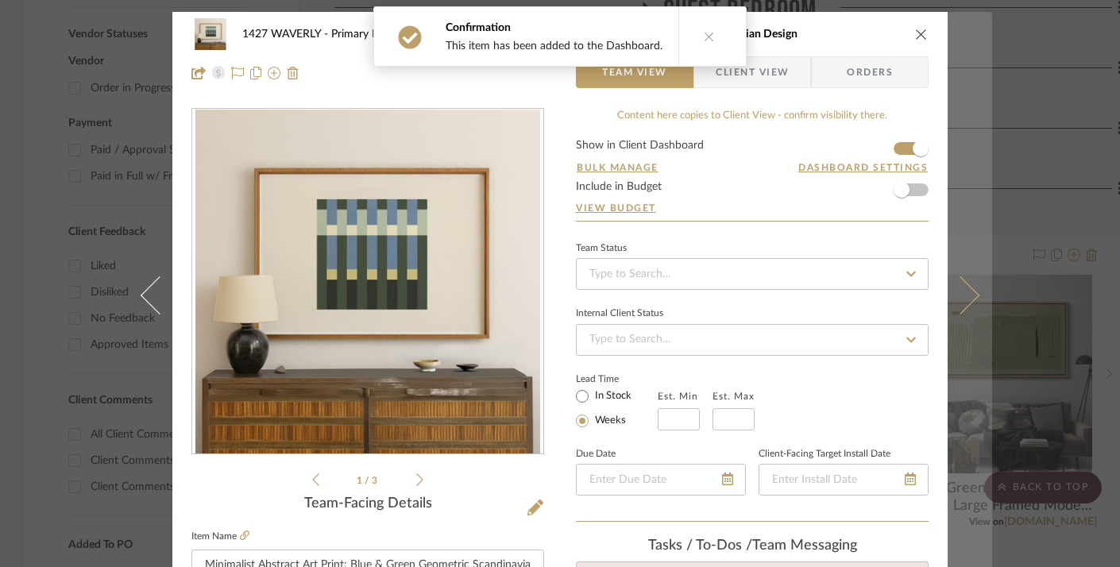
click at [955, 166] on button at bounding box center [970, 295] width 44 height 567
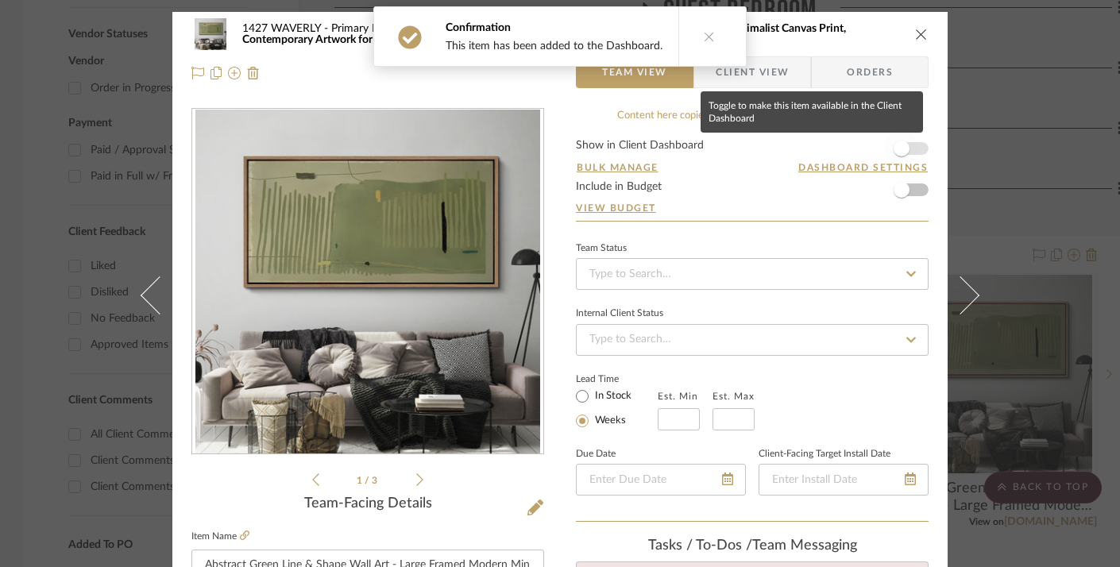
click at [912, 152] on span "button" at bounding box center [901, 148] width 35 height 35
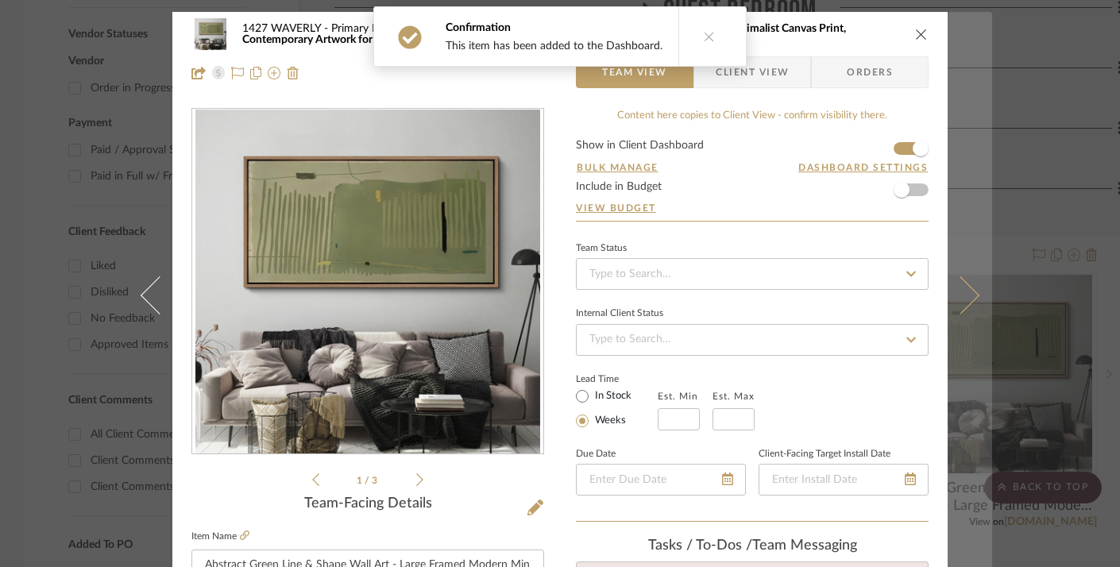
click at [962, 156] on button at bounding box center [970, 295] width 44 height 567
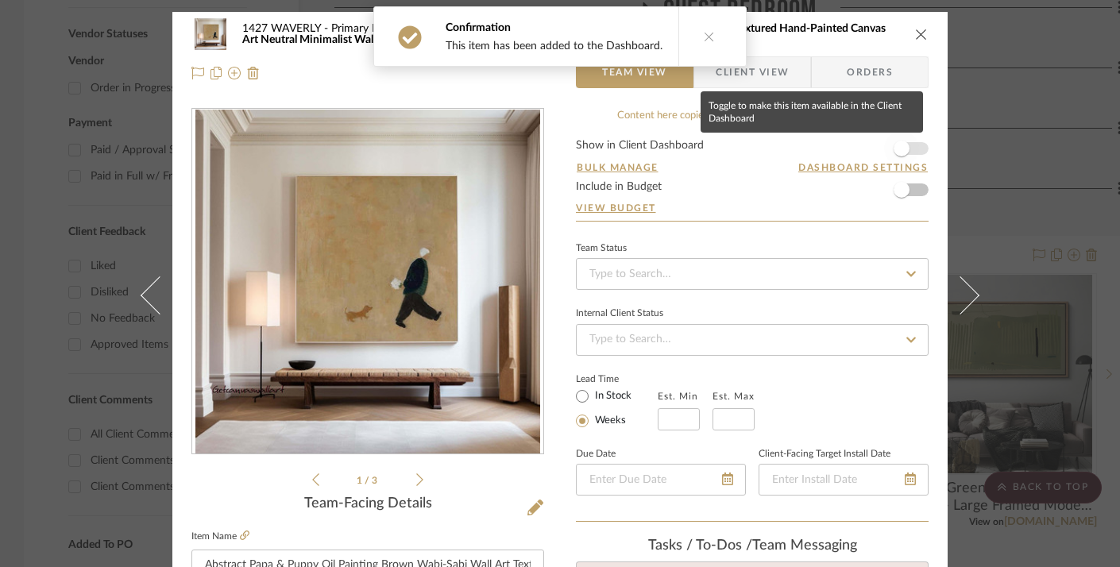
click at [902, 146] on span "button" at bounding box center [902, 149] width 16 height 16
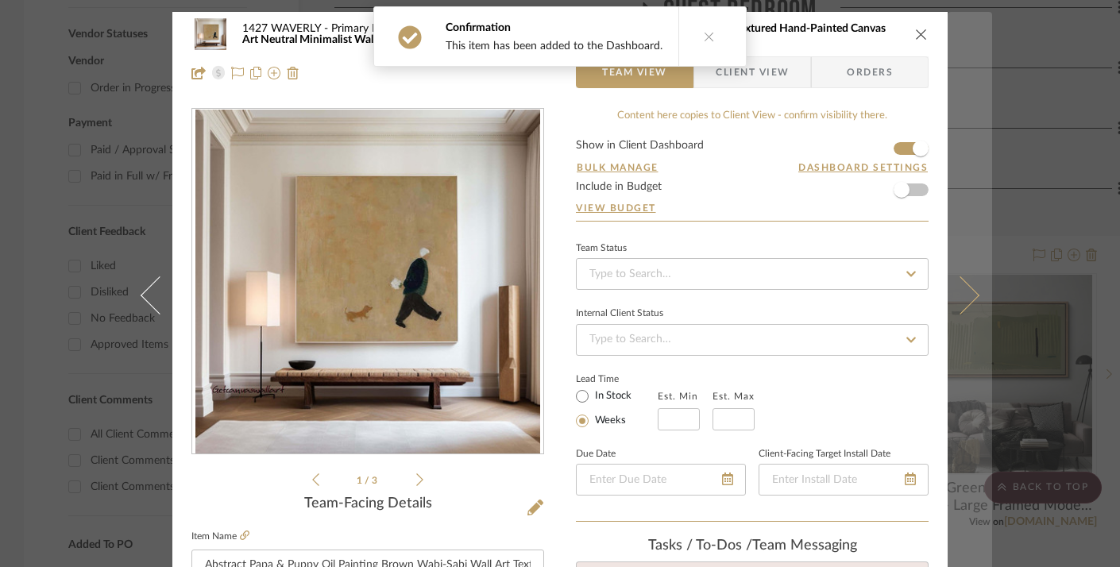
click at [959, 152] on button at bounding box center [970, 295] width 44 height 567
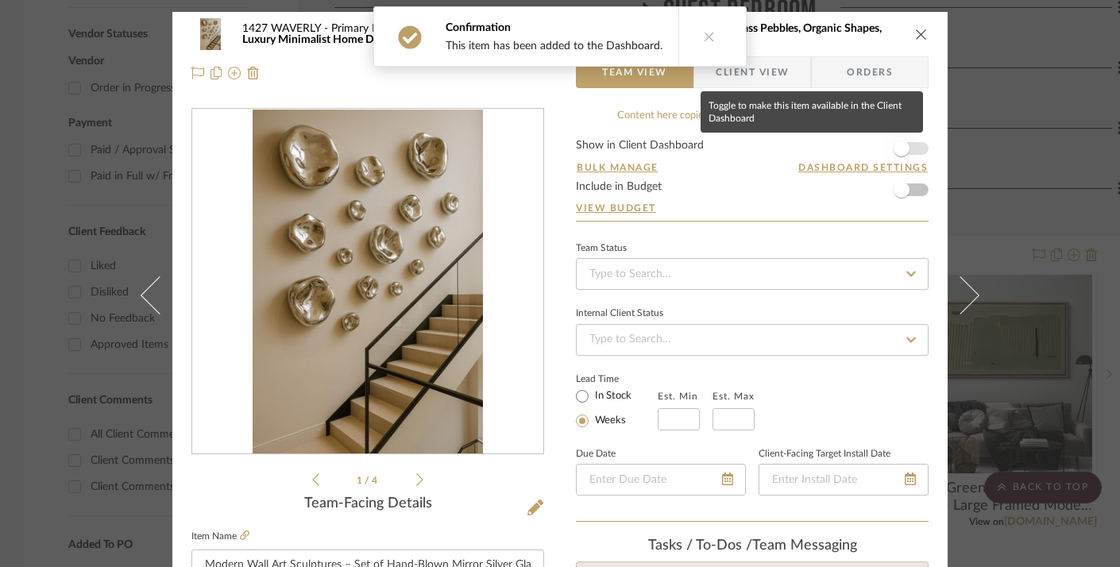
click at [909, 145] on span "button" at bounding box center [901, 148] width 35 height 35
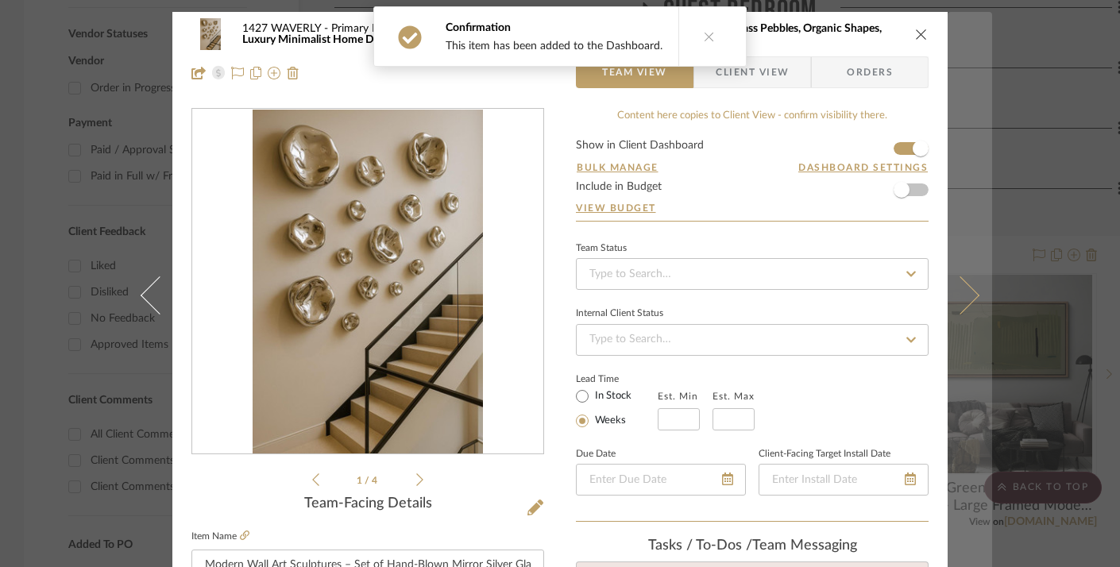
click at [967, 149] on button at bounding box center [970, 295] width 44 height 567
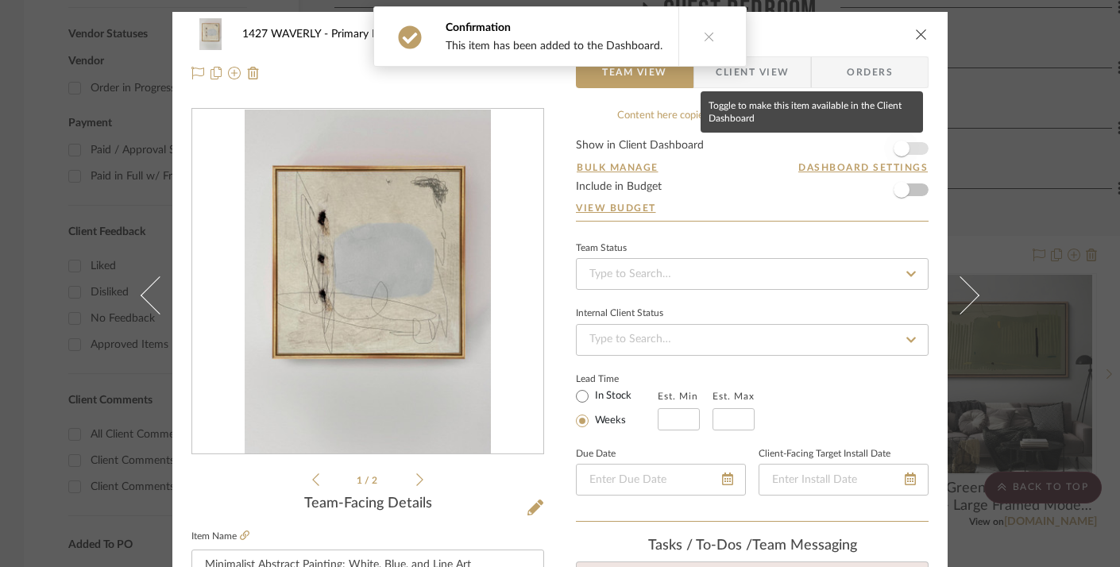
click at [903, 146] on span "button" at bounding box center [902, 149] width 16 height 16
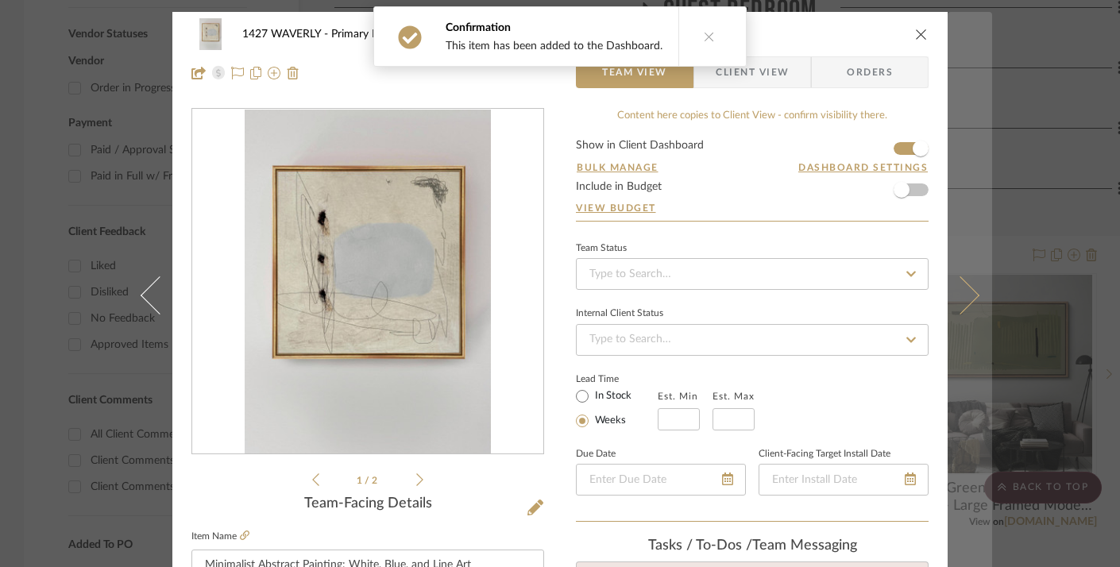
click at [953, 148] on button at bounding box center [970, 295] width 44 height 567
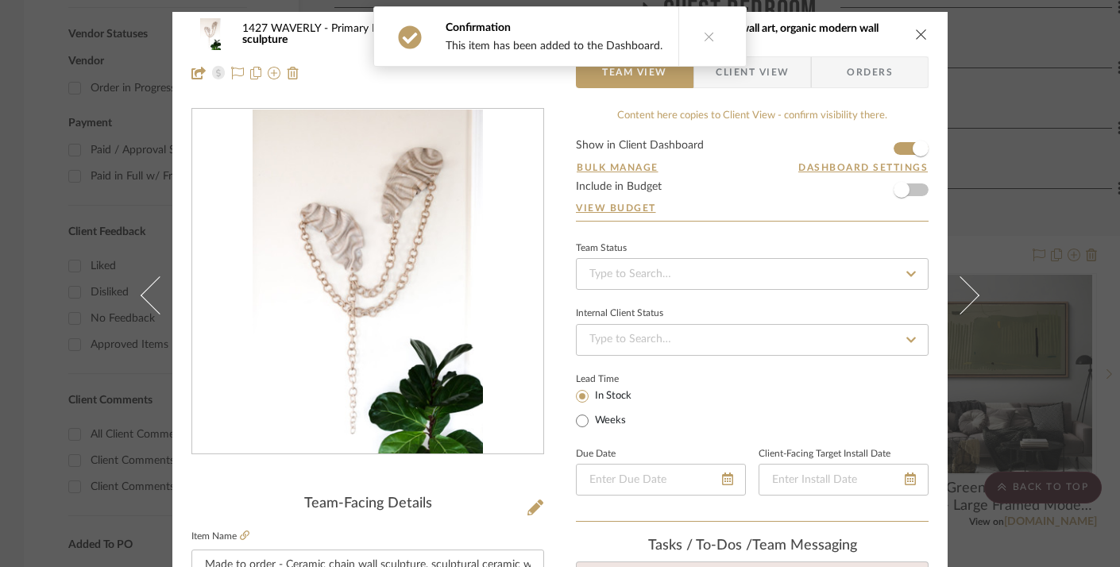
click at [919, 30] on icon "close" at bounding box center [921, 34] width 13 height 13
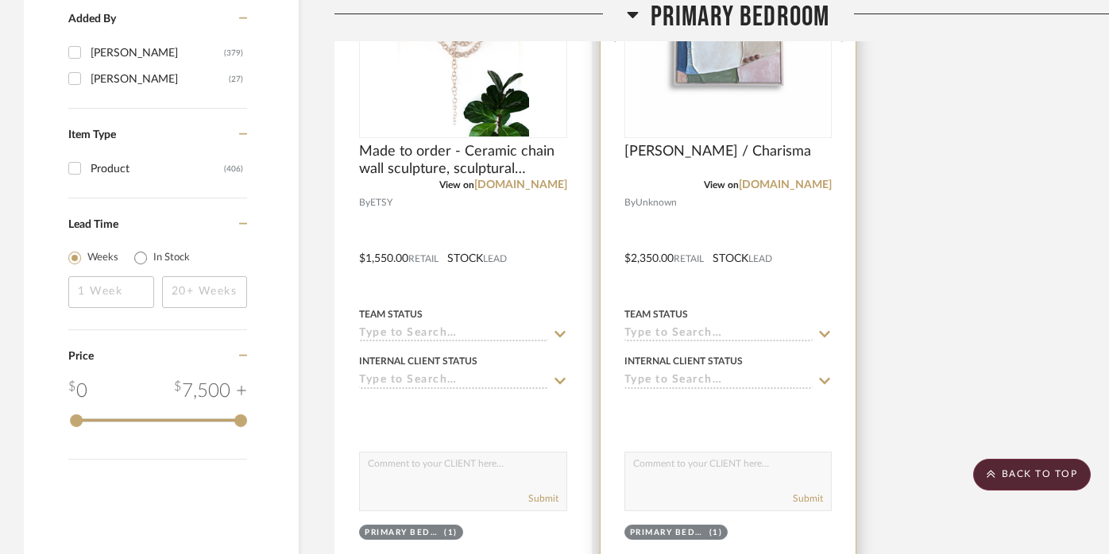
scroll to position [2612, 0]
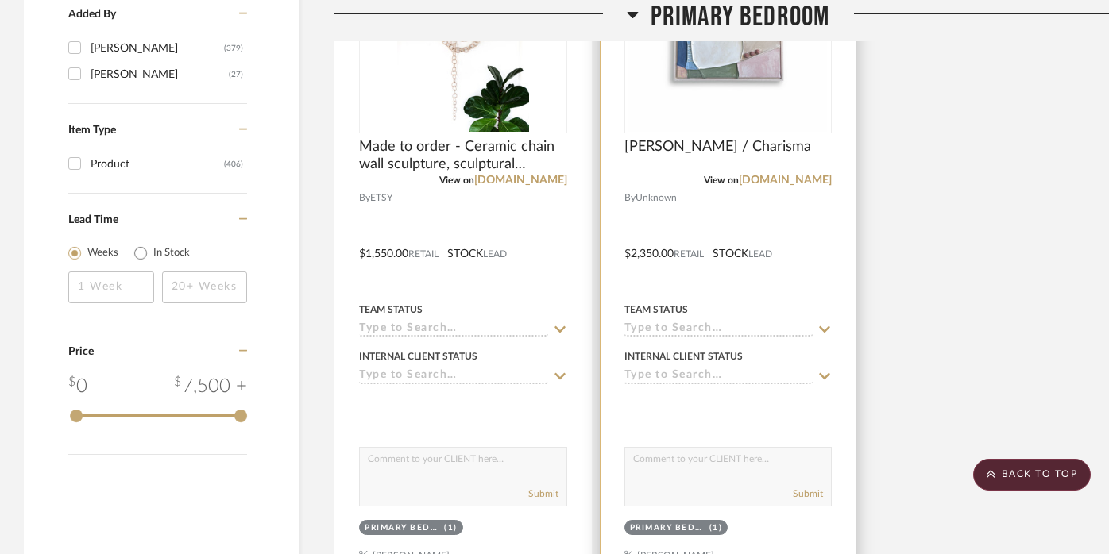
click at [734, 185] on div at bounding box center [728, 242] width 256 height 695
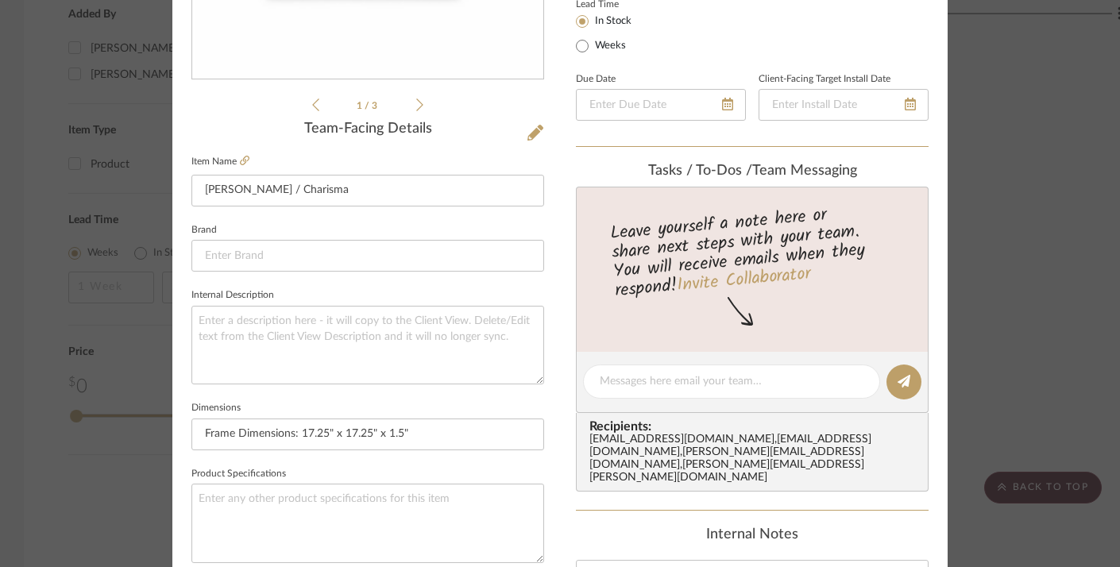
scroll to position [372, 0]
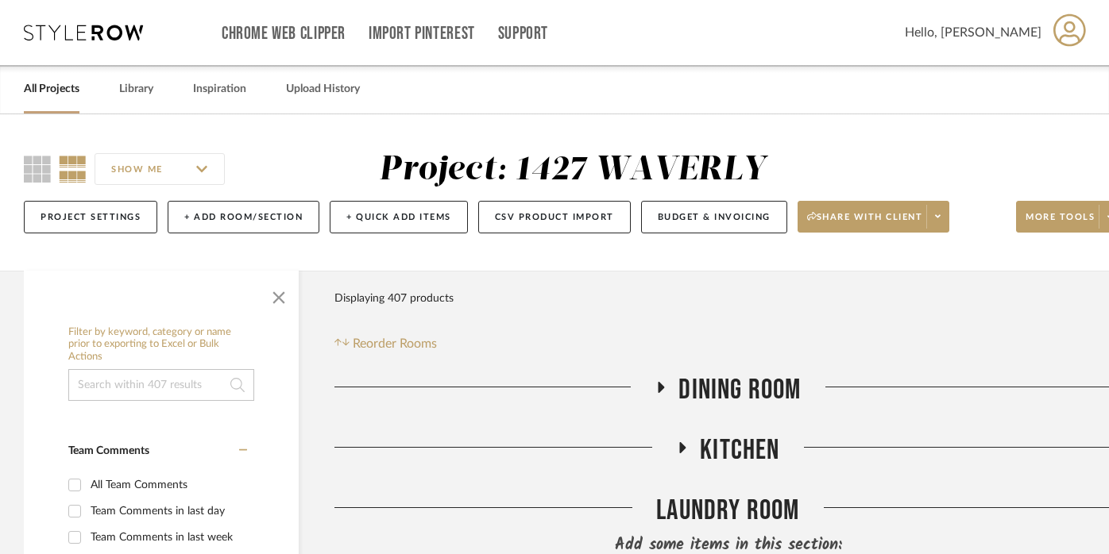
scroll to position [0, 0]
click at [937, 214] on icon at bounding box center [938, 216] width 6 height 9
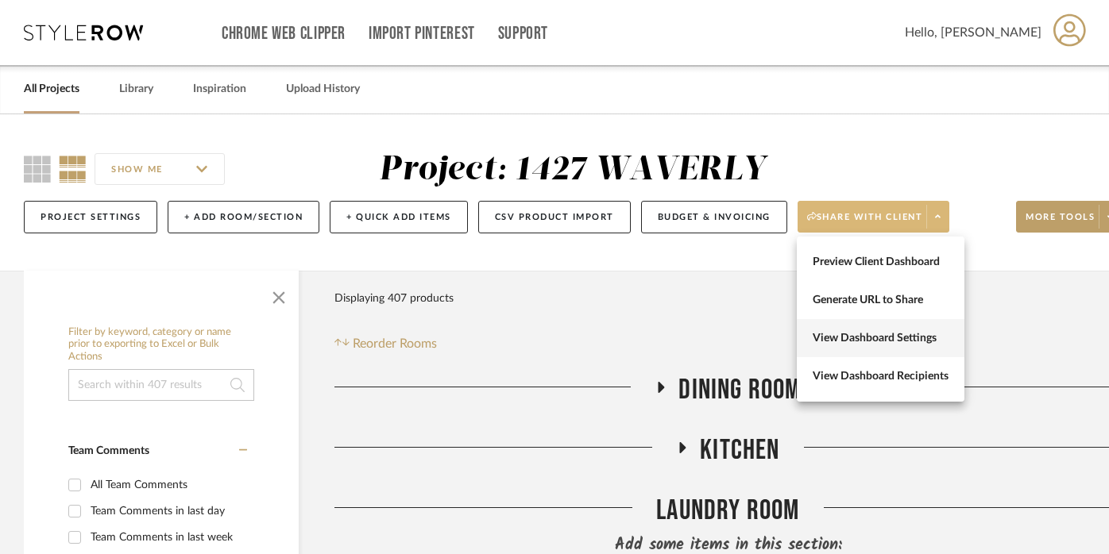
click at [858, 342] on span "View Dashboard Settings" at bounding box center [880, 339] width 136 height 14
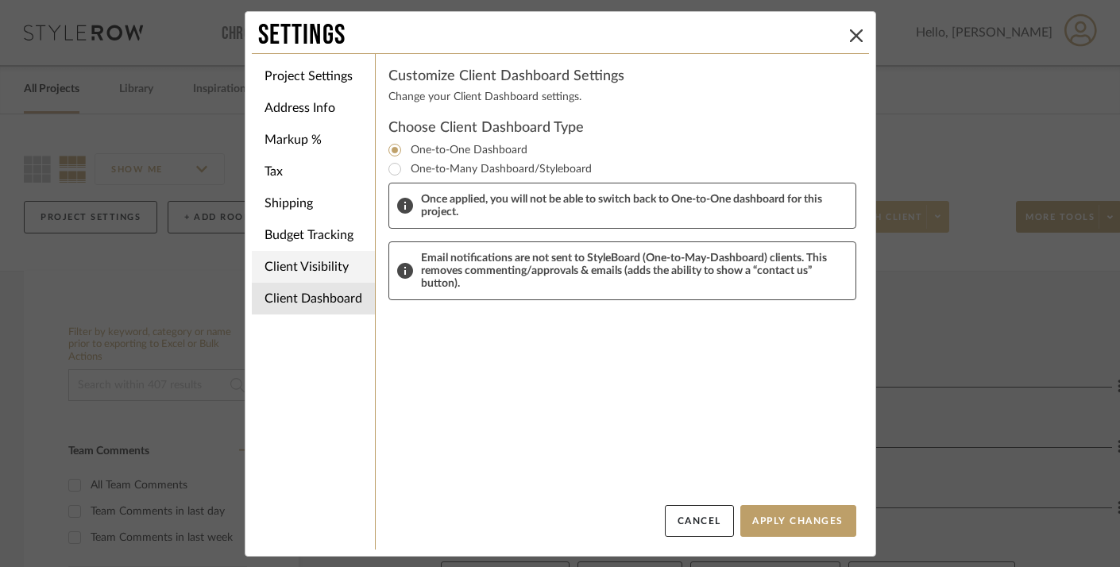
click at [318, 269] on li "Client Visibility" at bounding box center [313, 267] width 123 height 32
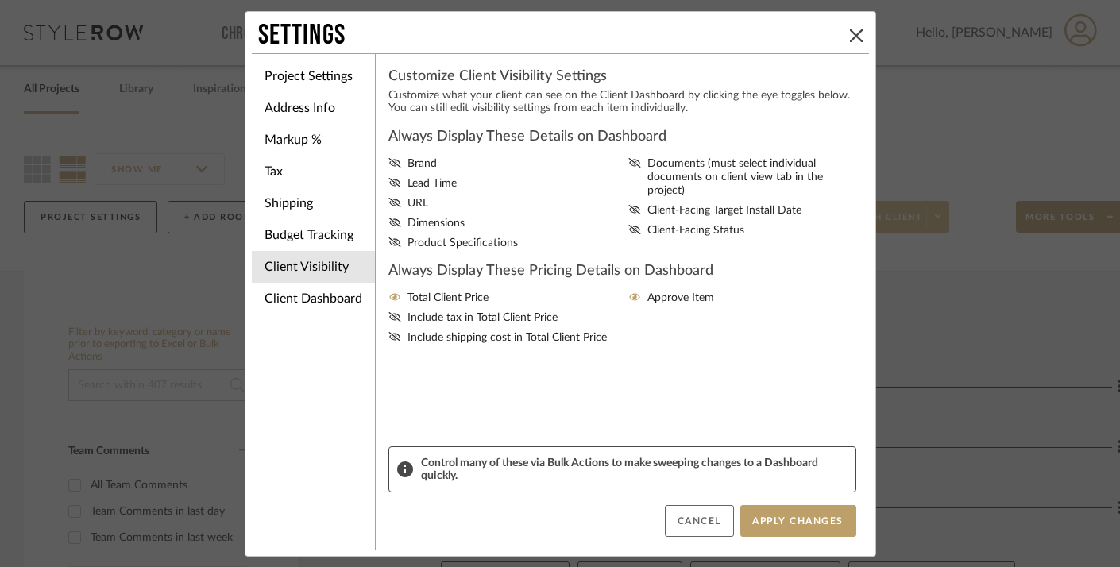
click at [687, 514] on button "Cancel" at bounding box center [699, 521] width 69 height 32
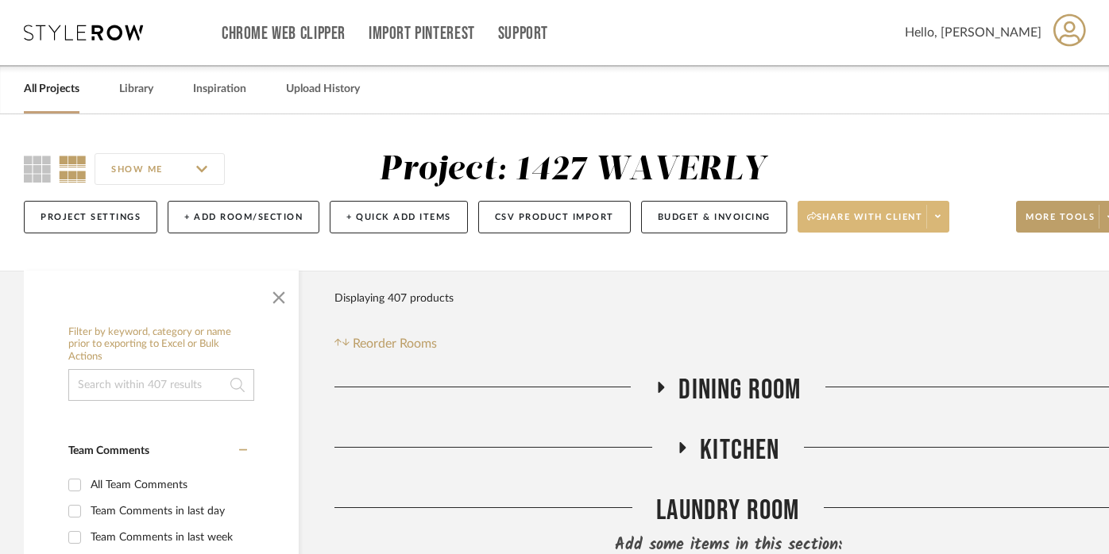
click at [948, 221] on span at bounding box center [937, 217] width 22 height 24
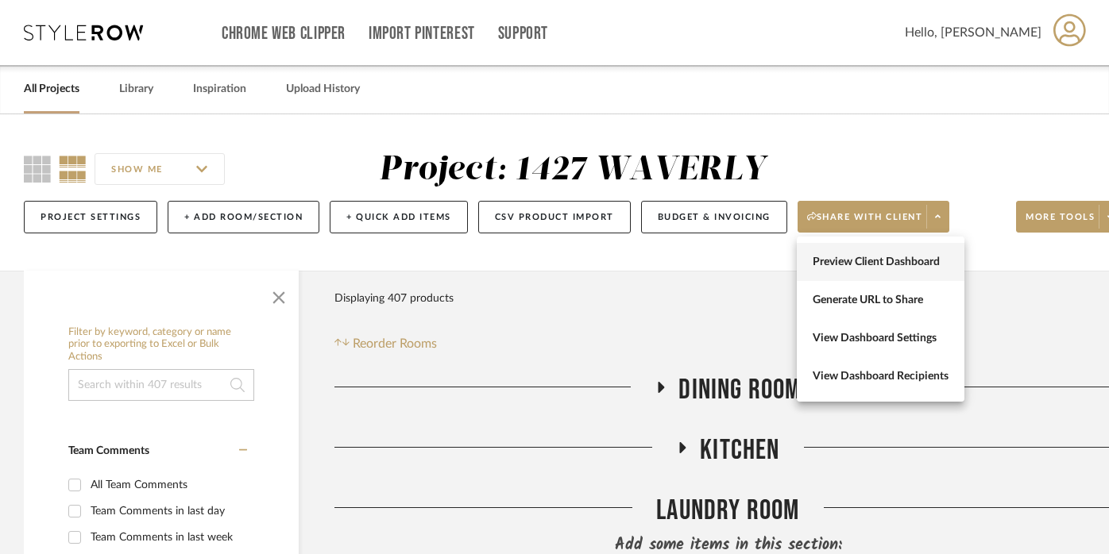
click at [883, 261] on span "Preview Client Dashboard" at bounding box center [880, 263] width 136 height 14
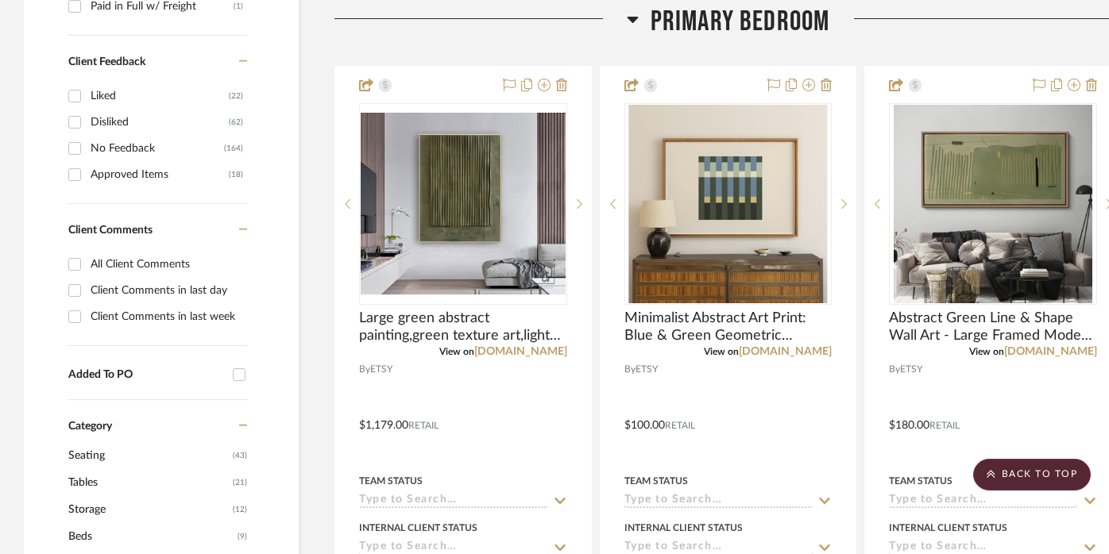
scroll to position [1048, 0]
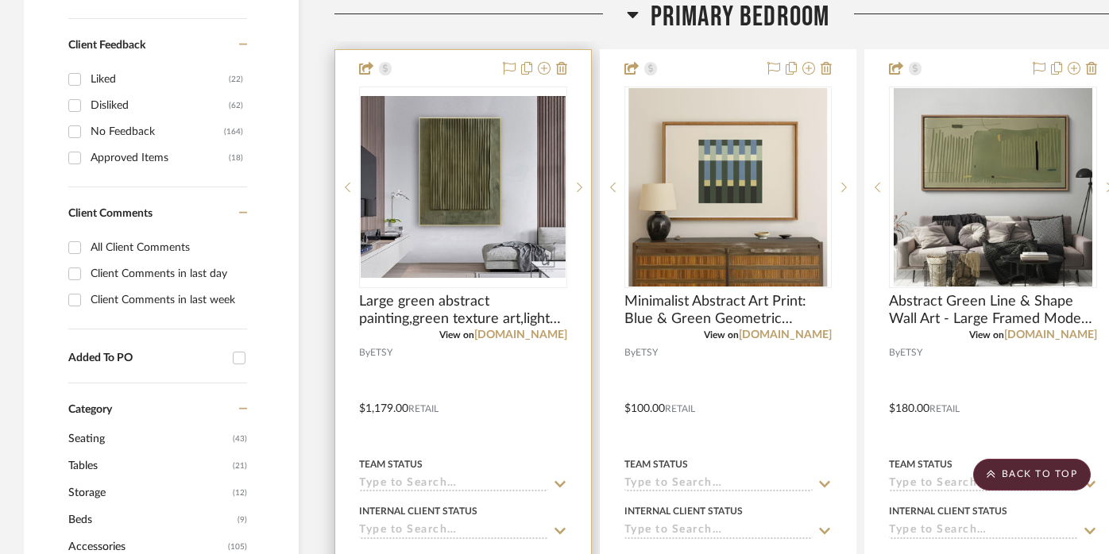
click at [483, 369] on div at bounding box center [463, 397] width 256 height 695
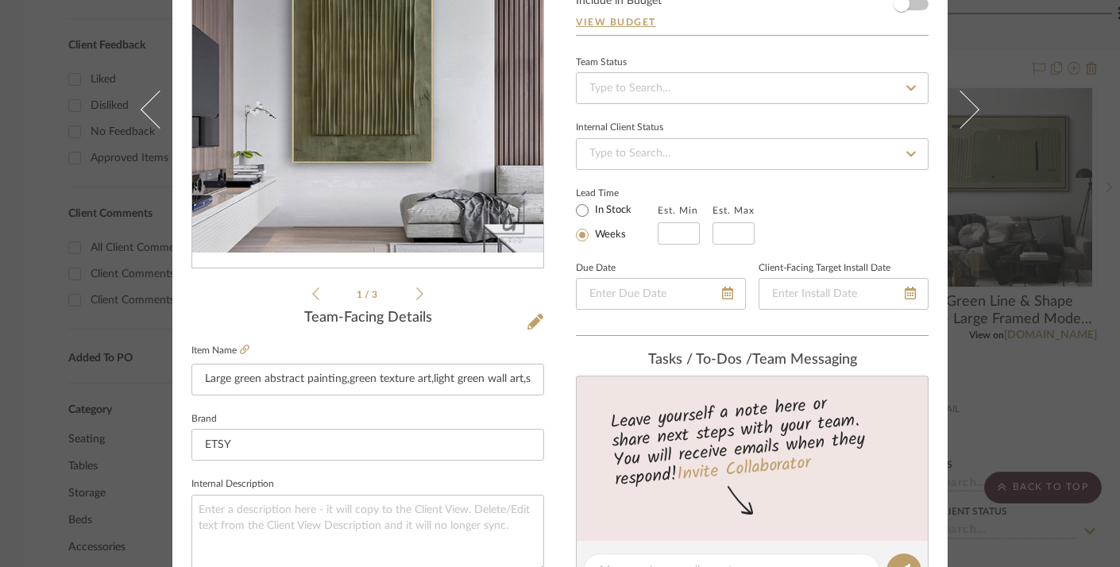
scroll to position [237, 0]
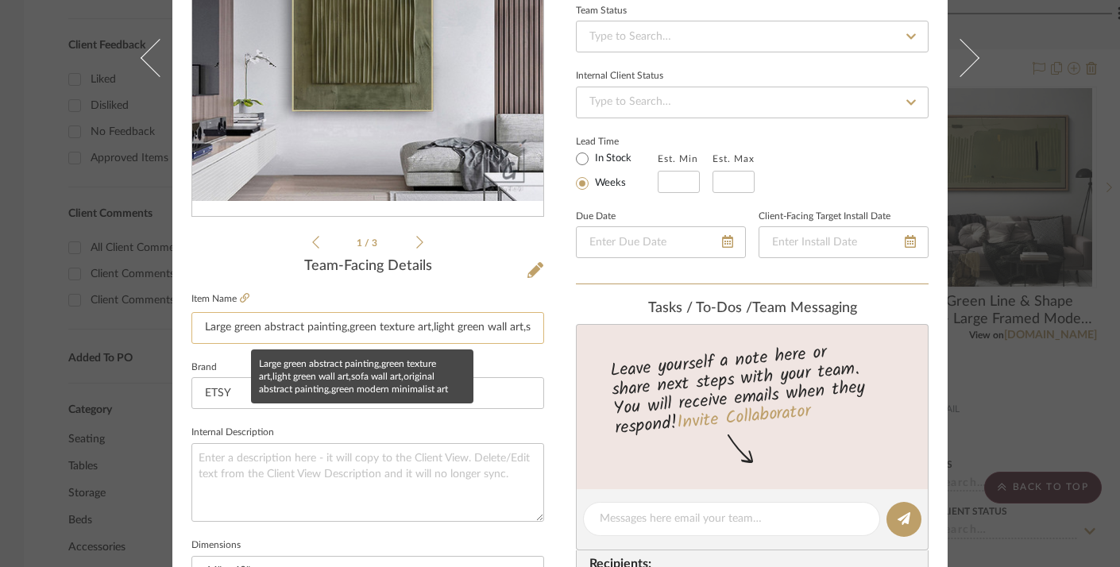
click at [294, 326] on input "Large green abstract painting,green texture art,light green wall art,sofa wall …" at bounding box center [367, 328] width 353 height 32
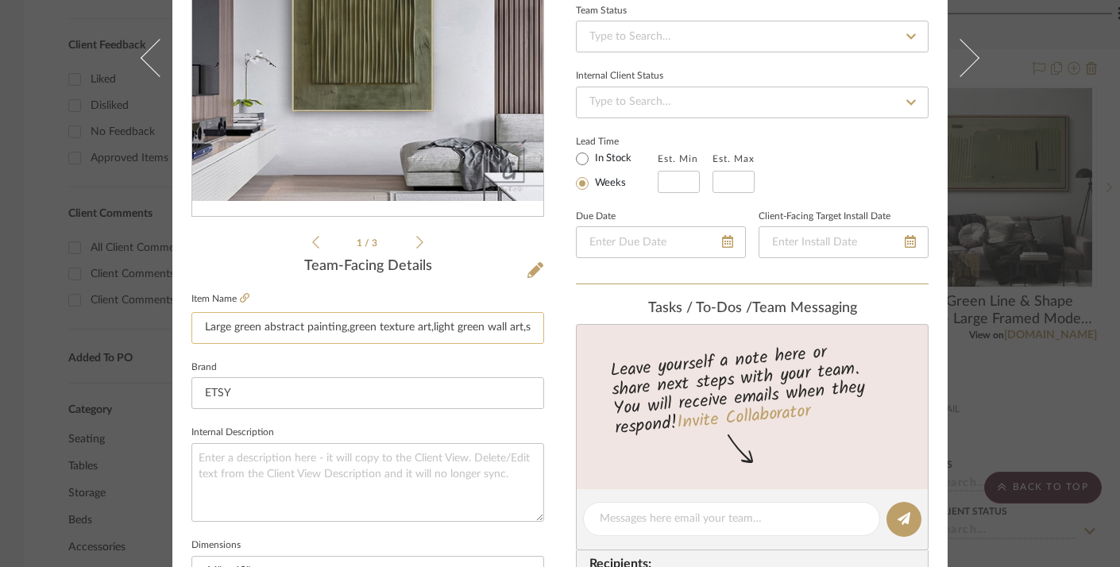
click at [294, 326] on input "Large green abstract painting,green texture art,light green wall art,sofa wall …" at bounding box center [367, 328] width 353 height 32
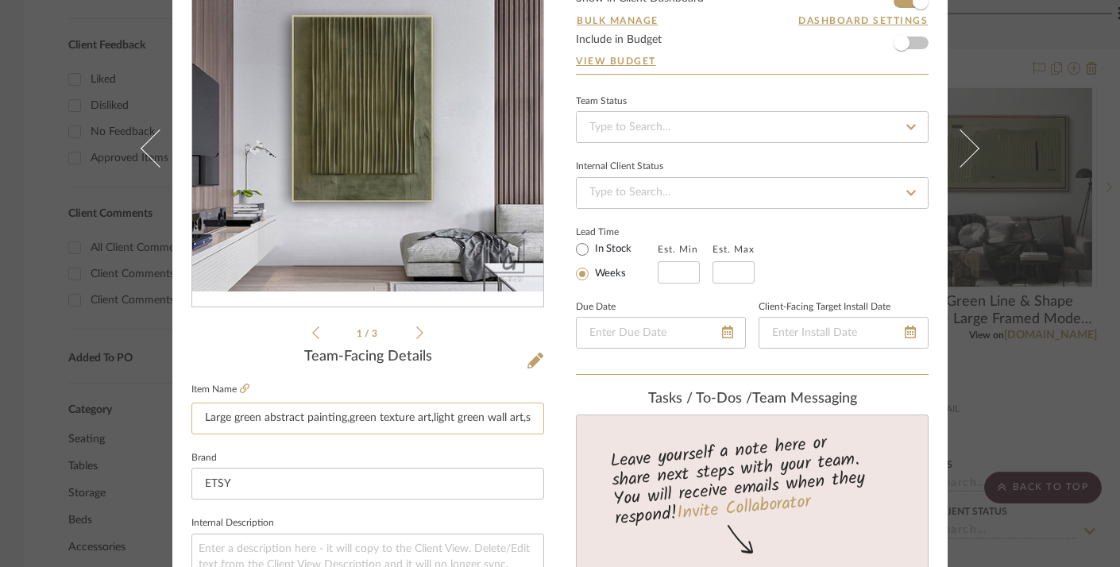
scroll to position [143, 0]
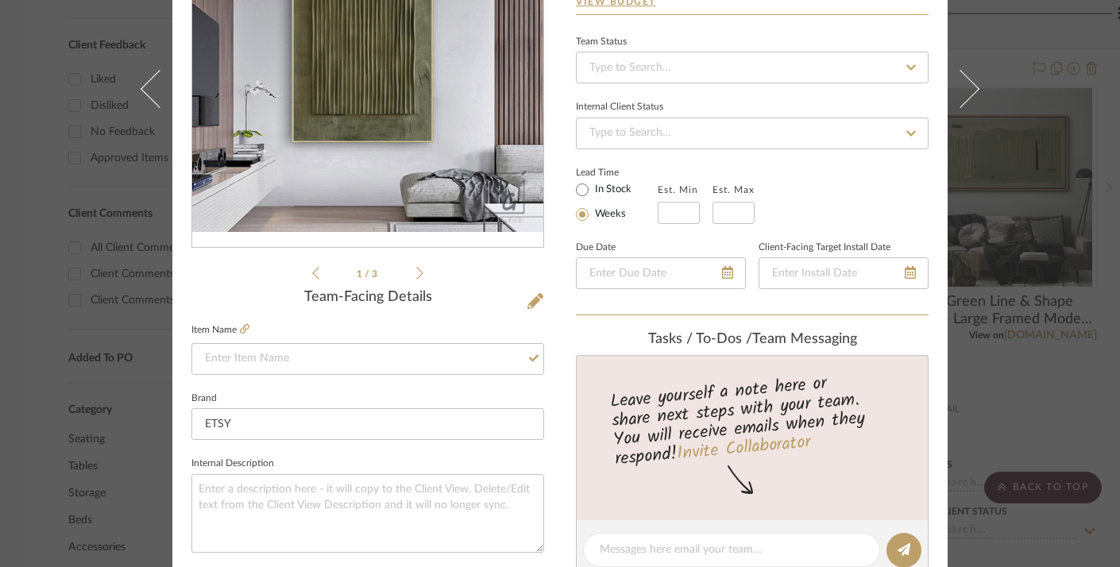
scroll to position [241, 0]
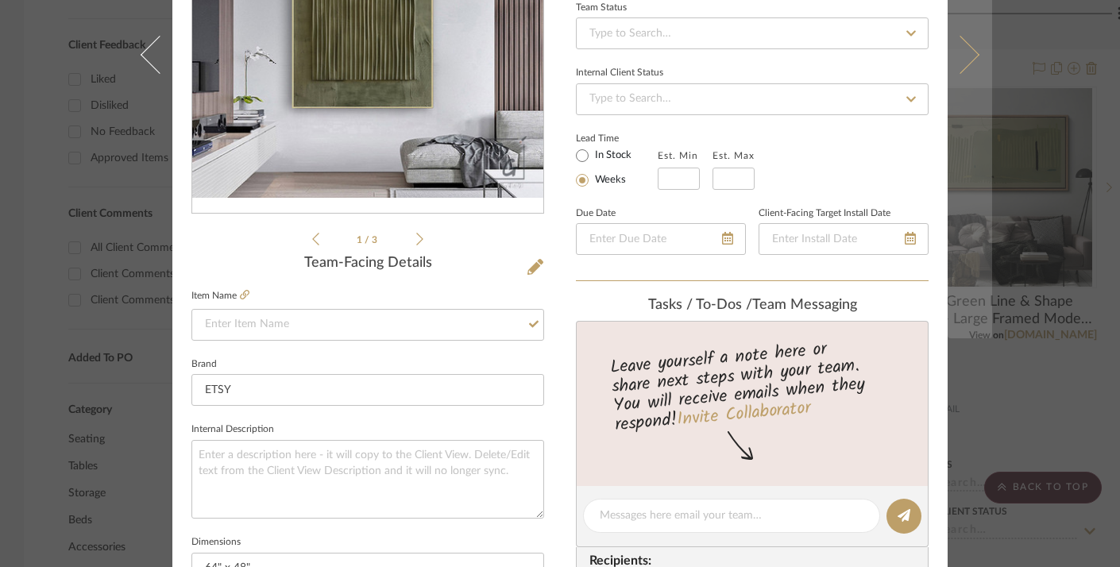
click at [961, 74] on icon at bounding box center [960, 55] width 38 height 38
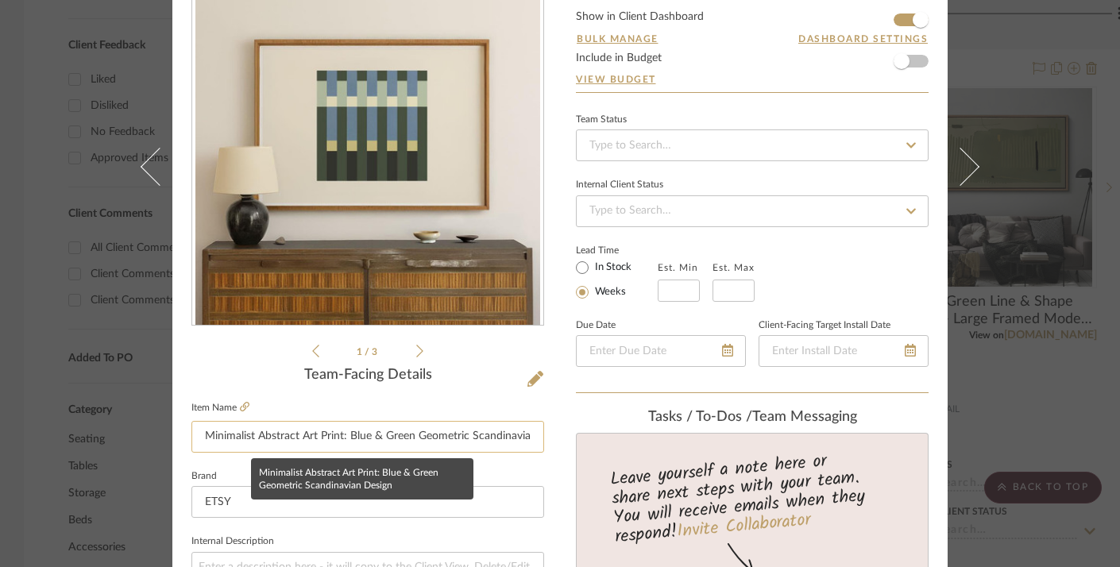
click at [410, 431] on input "Minimalist Abstract Art Print: Blue & Green Geometric Scandinavian Design" at bounding box center [367, 437] width 353 height 32
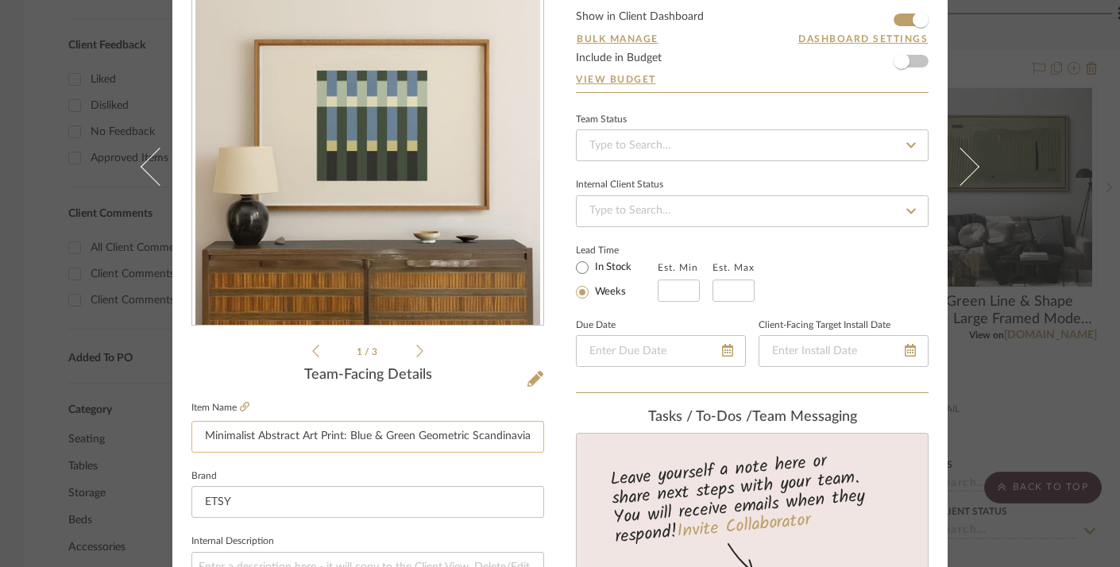
click at [410, 431] on input "Minimalist Abstract Art Print: Blue & Green Geometric Scandinavian Design" at bounding box center [367, 437] width 353 height 32
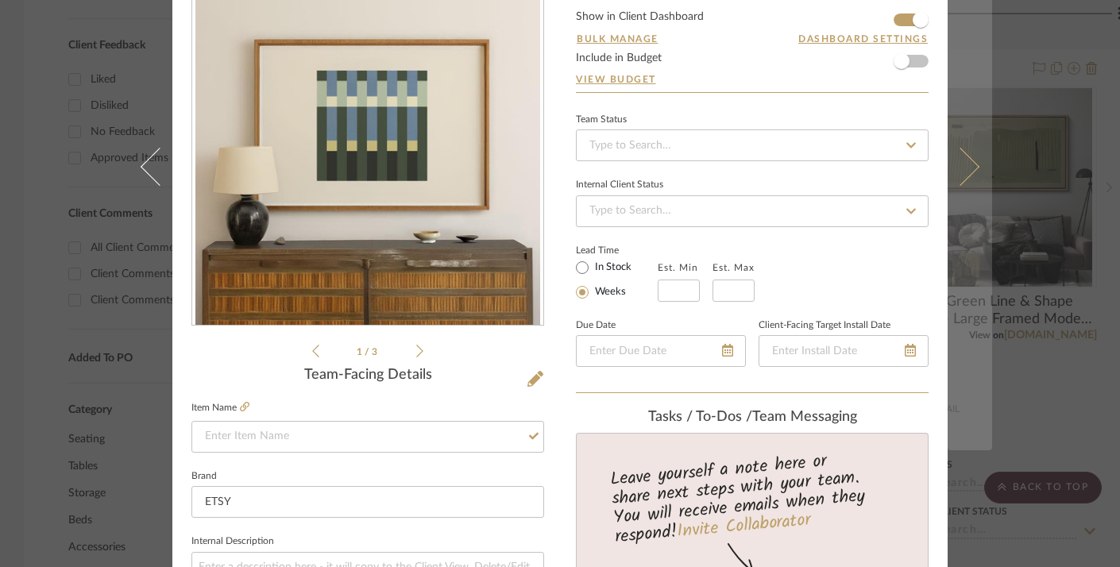
click at [963, 186] on icon at bounding box center [960, 167] width 38 height 38
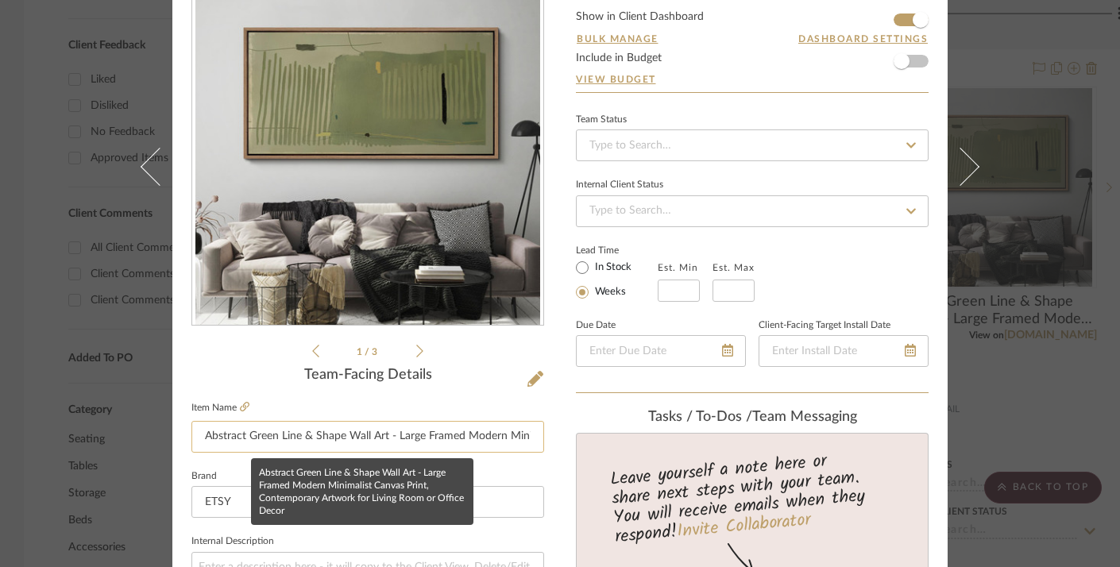
click at [386, 434] on input "Abstract Green Line & Shape Wall Art - Large Framed Modern Minimalist Canvas Pr…" at bounding box center [367, 437] width 353 height 32
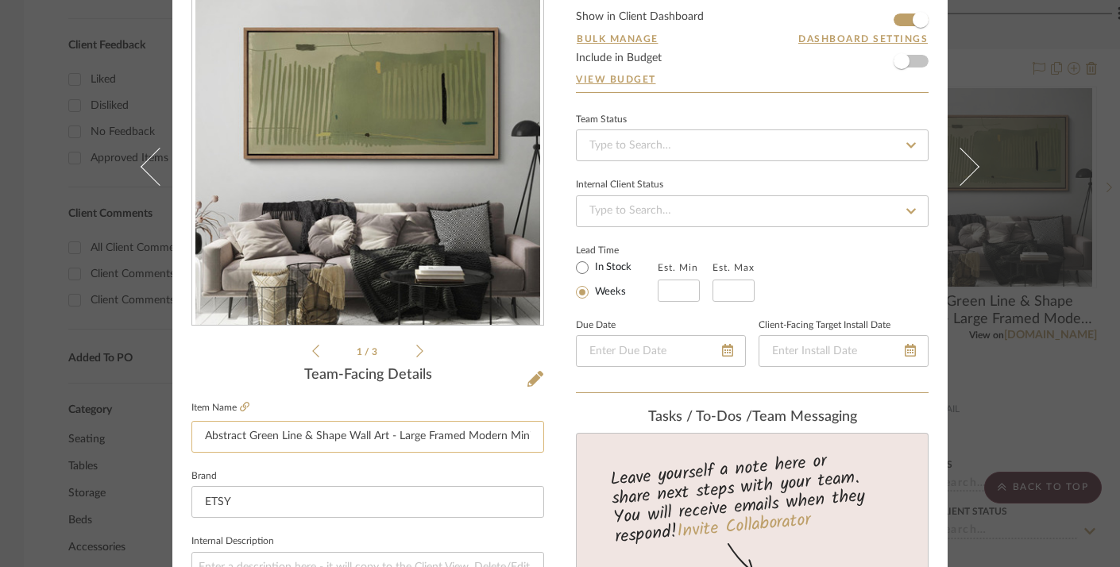
click at [386, 434] on input "Abstract Green Line & Shape Wall Art - Large Framed Modern Minimalist Canvas Pr…" at bounding box center [367, 437] width 353 height 32
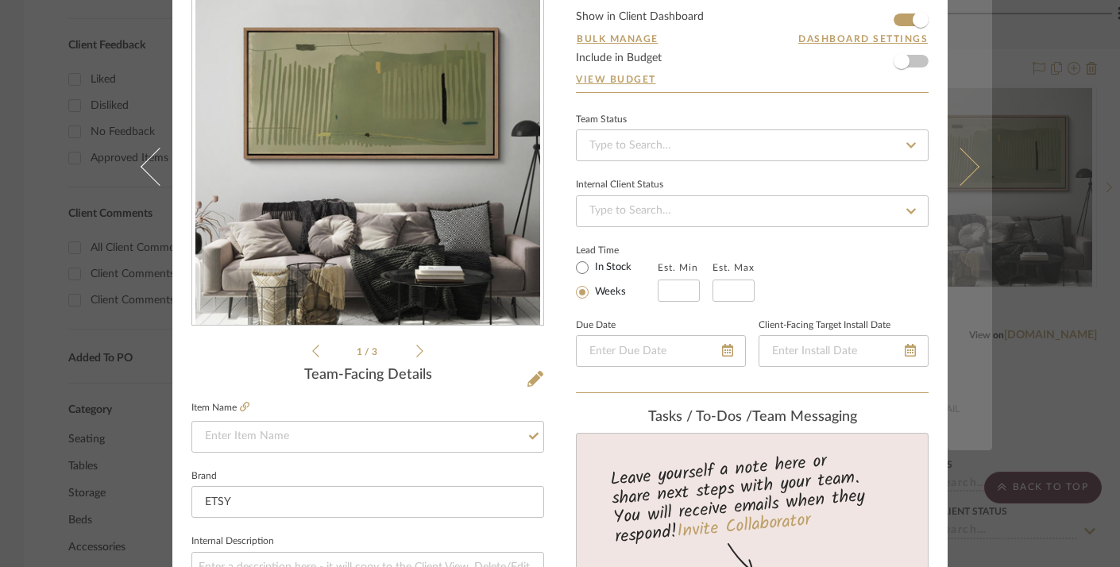
click at [955, 186] on icon at bounding box center [960, 167] width 38 height 38
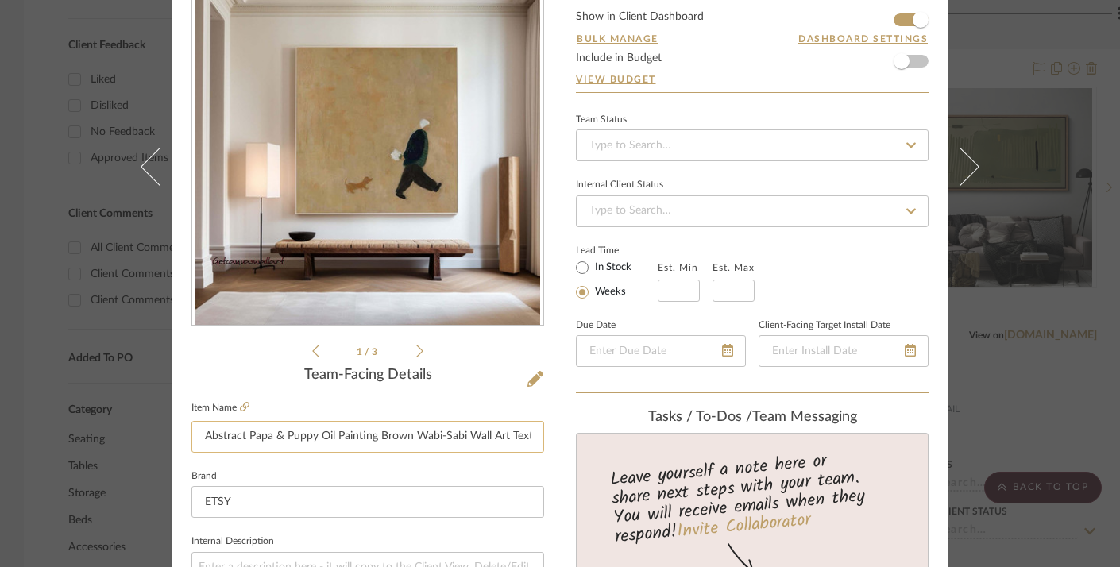
click at [509, 434] on input "Abstract Papa & Puppy Oil Painting Brown Wabi-Sabi Wall Art Textured Hand-Paint…" at bounding box center [367, 437] width 353 height 32
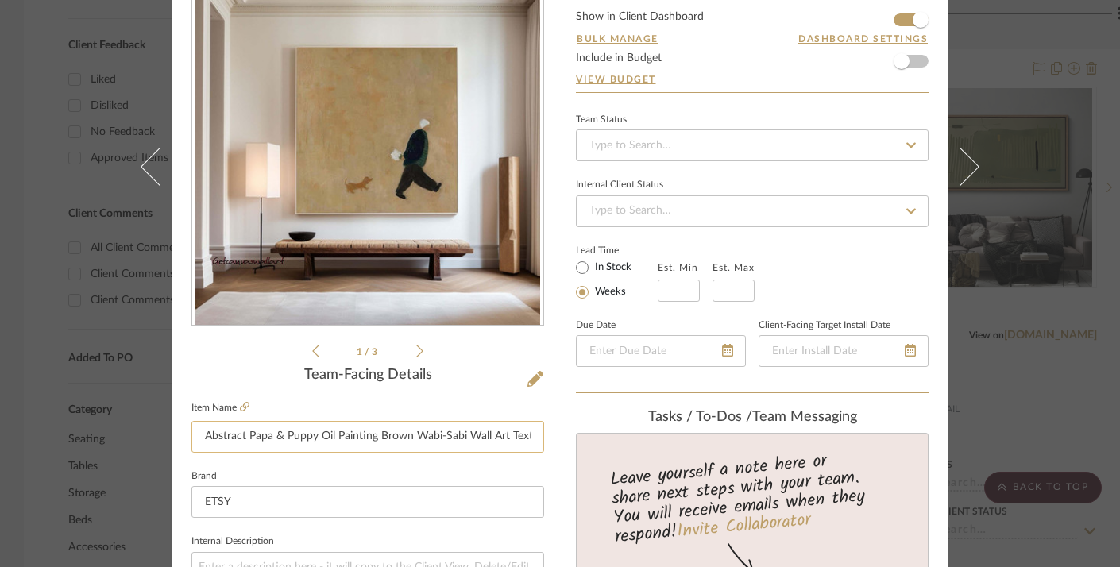
click at [509, 434] on input "Abstract Papa & Puppy Oil Painting Brown Wabi-Sabi Wall Art Textured Hand-Paint…" at bounding box center [367, 437] width 353 height 32
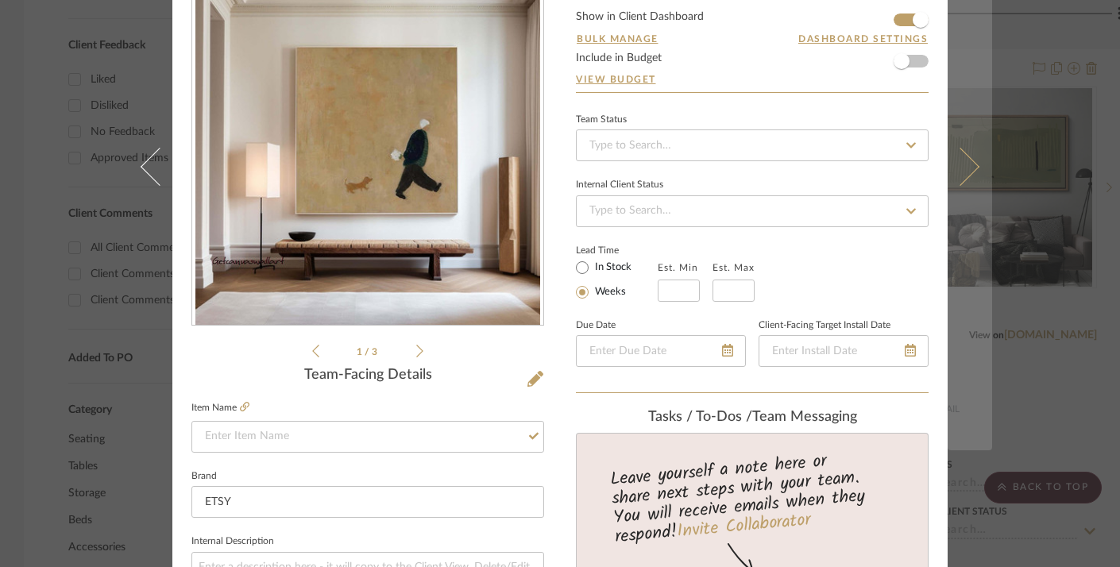
click at [968, 276] on button at bounding box center [970, 166] width 44 height 567
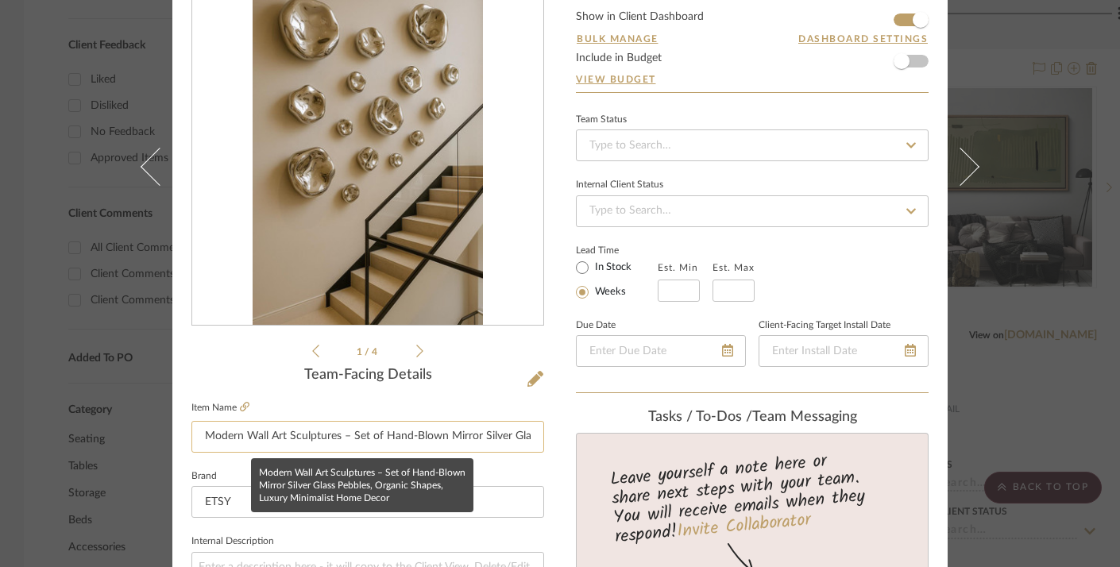
click at [484, 440] on input "Modern Wall Art Sculptures – Set of Hand-Blown Mirror Silver Glass Pebbles, Org…" at bounding box center [367, 437] width 353 height 32
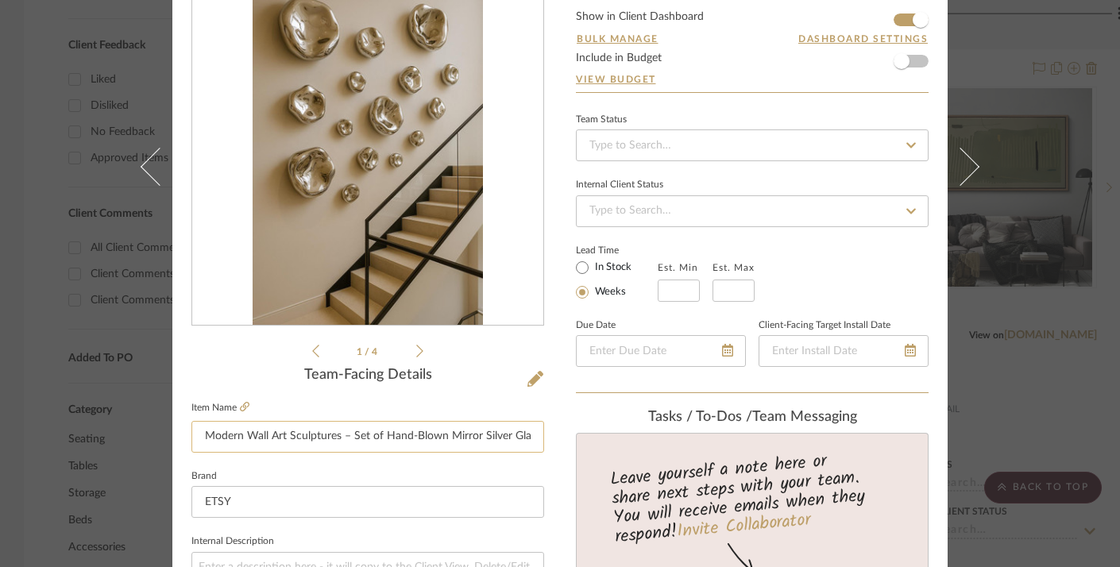
click at [484, 440] on input "Modern Wall Art Sculptures – Set of Hand-Blown Mirror Silver Glass Pebbles, Org…" at bounding box center [367, 437] width 353 height 32
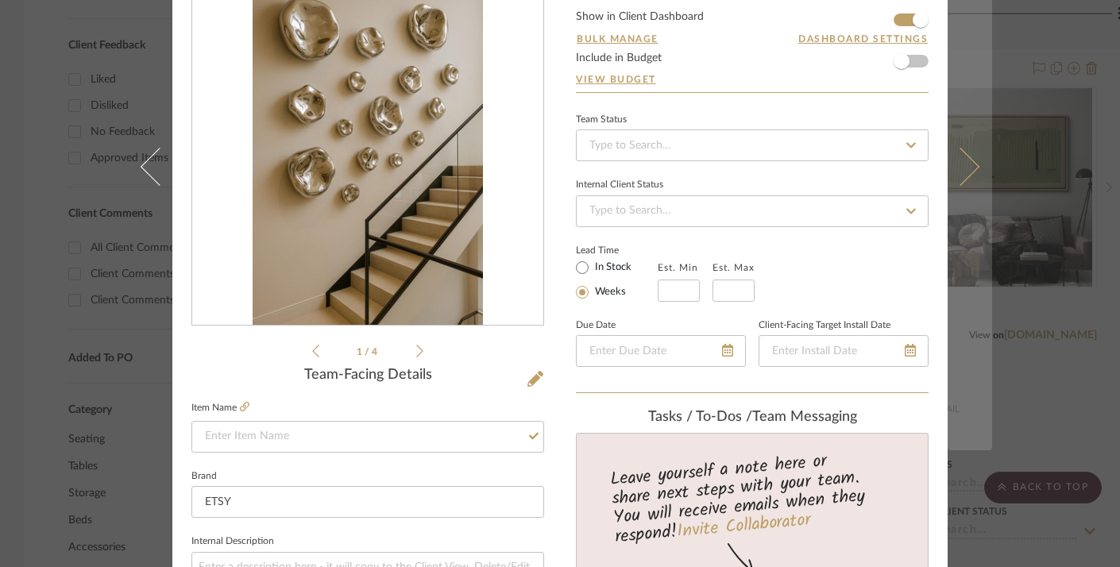
click at [959, 186] on icon at bounding box center [960, 167] width 38 height 38
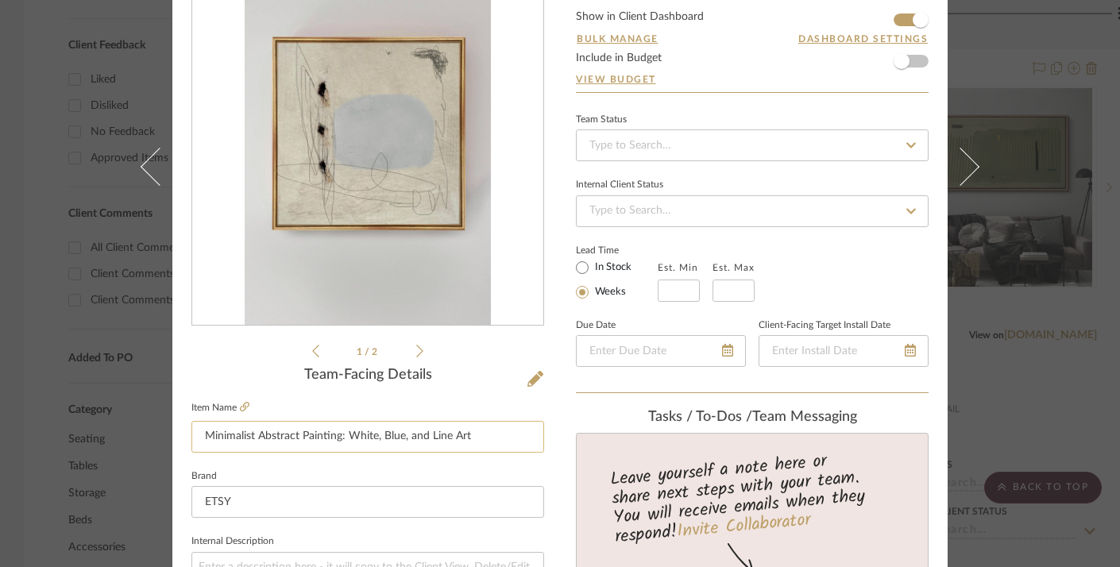
click at [489, 448] on input "Minimalist Abstract Painting: White, Blue, and Line Art" at bounding box center [367, 437] width 353 height 32
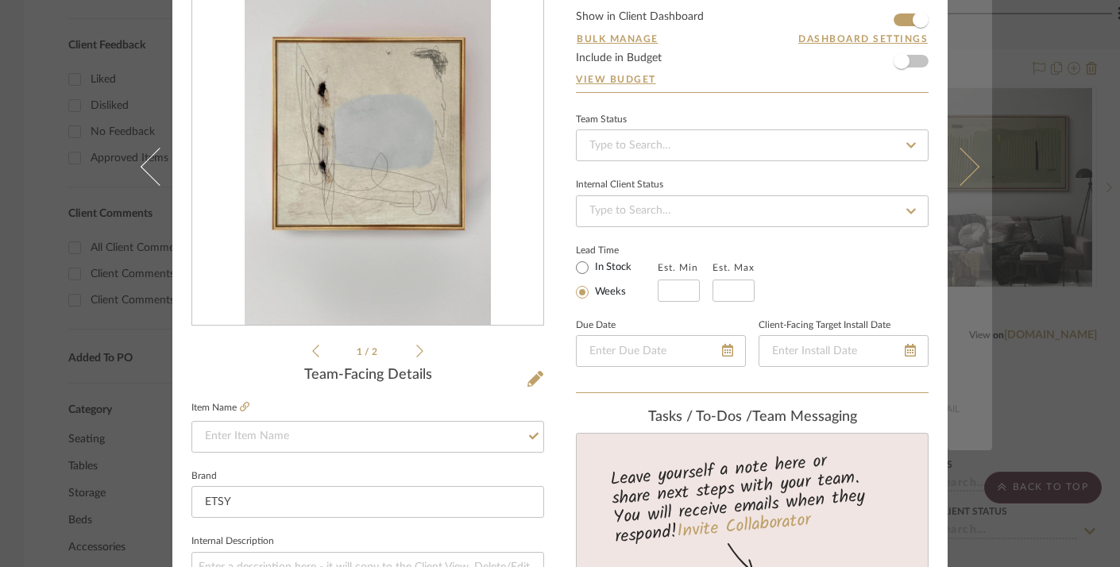
click at [966, 186] on icon at bounding box center [960, 167] width 38 height 38
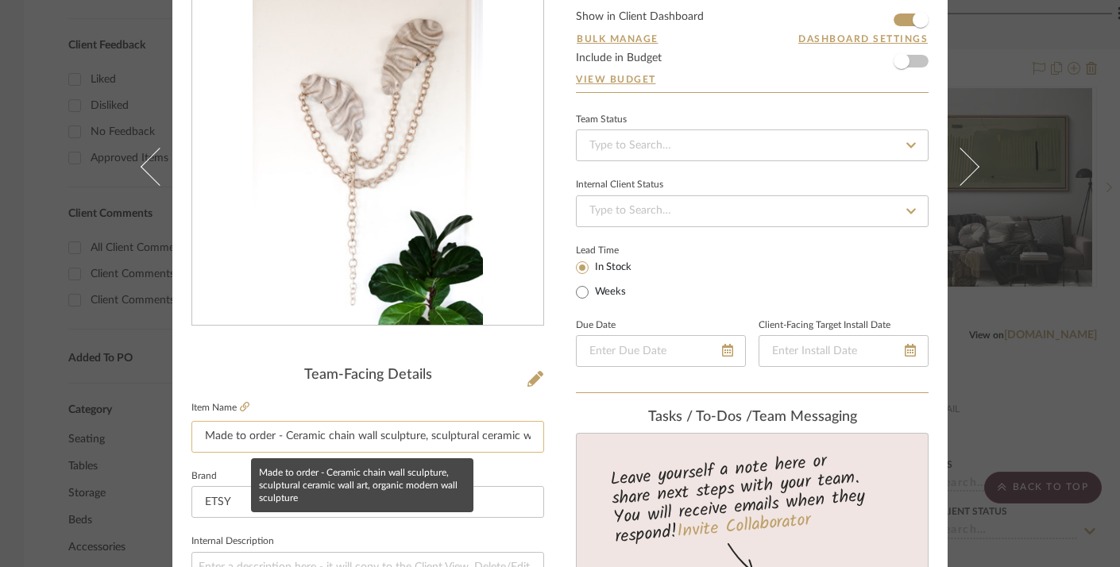
click at [502, 440] on input "Made to order - Ceramic chain wall sculpture, sculptural ceramic wall art, orga…" at bounding box center [367, 437] width 353 height 32
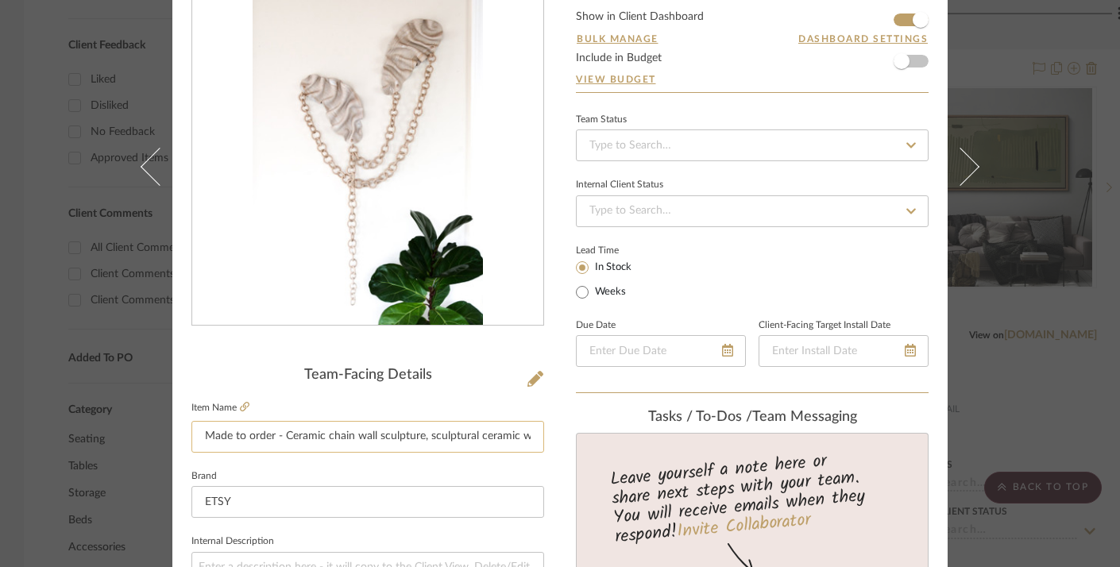
click at [502, 440] on input "Made to order - Ceramic chain wall sculpture, sculptural ceramic wall art, orga…" at bounding box center [367, 437] width 353 height 32
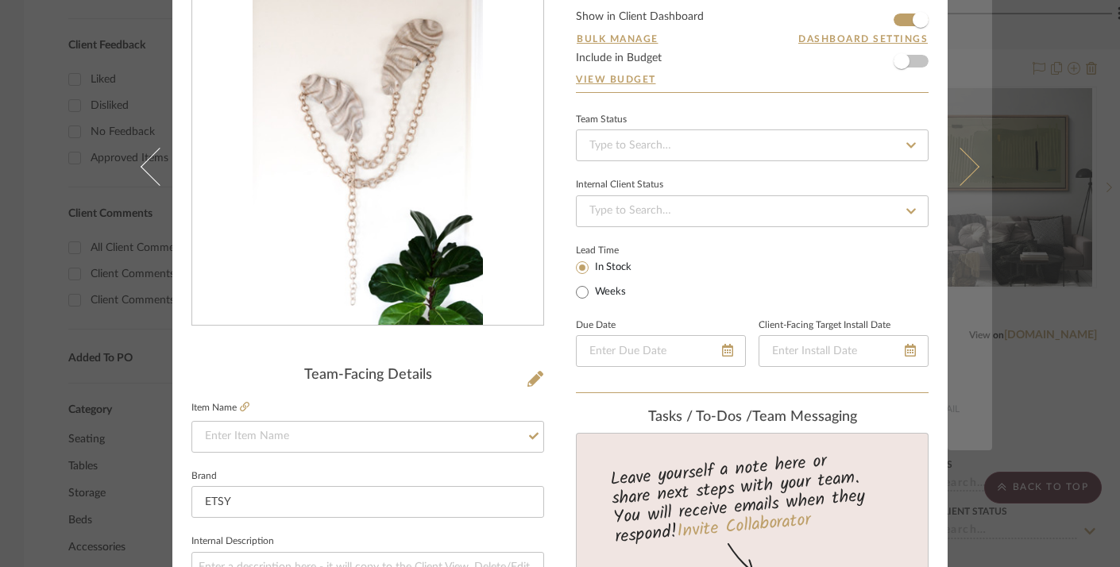
click at [971, 280] on button at bounding box center [970, 166] width 44 height 567
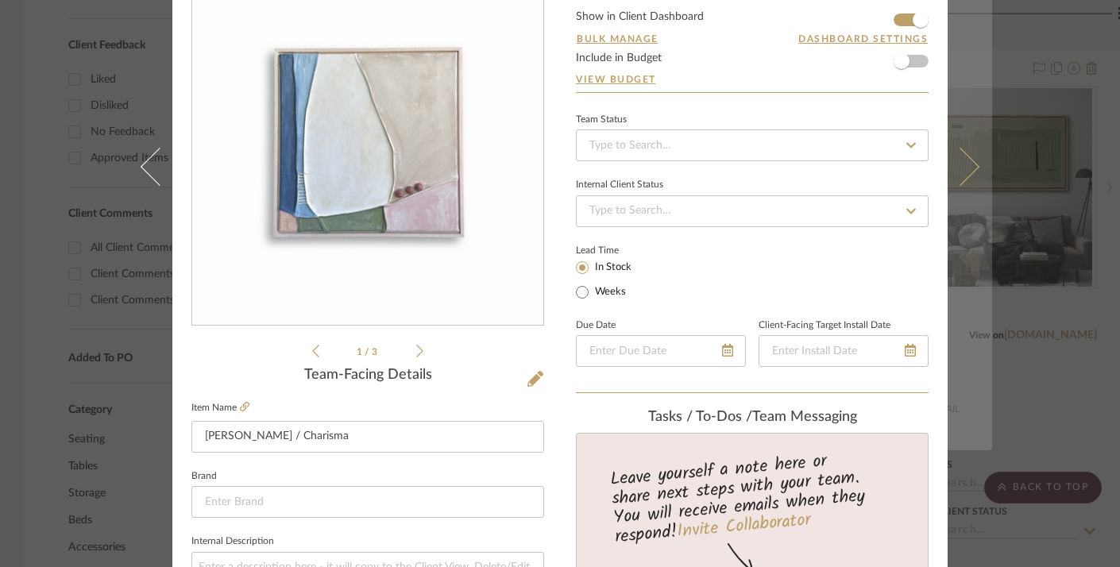
click at [971, 291] on button at bounding box center [970, 166] width 44 height 567
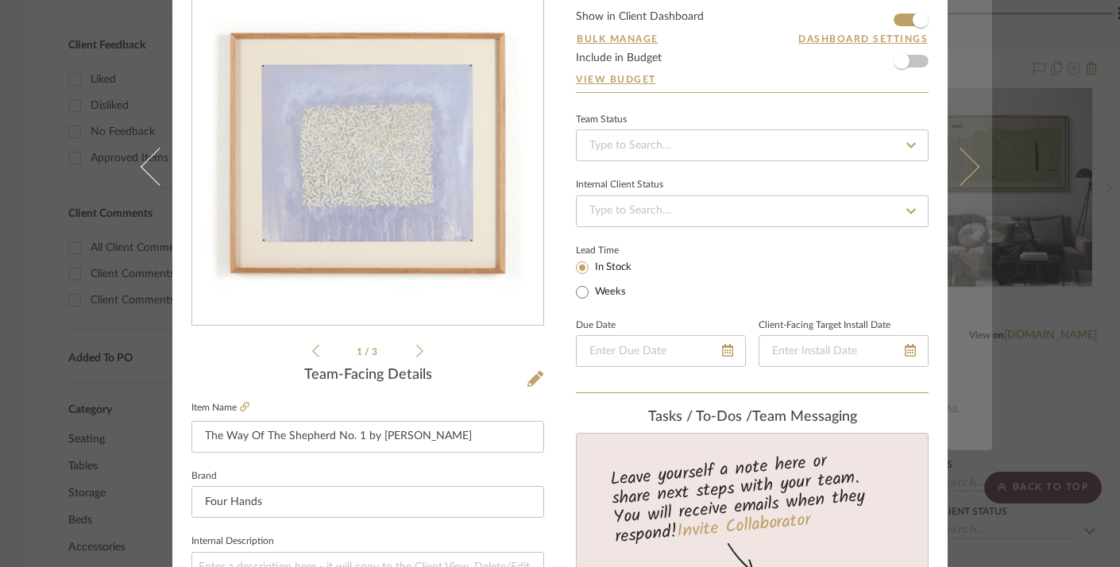
click at [971, 292] on button at bounding box center [970, 166] width 44 height 567
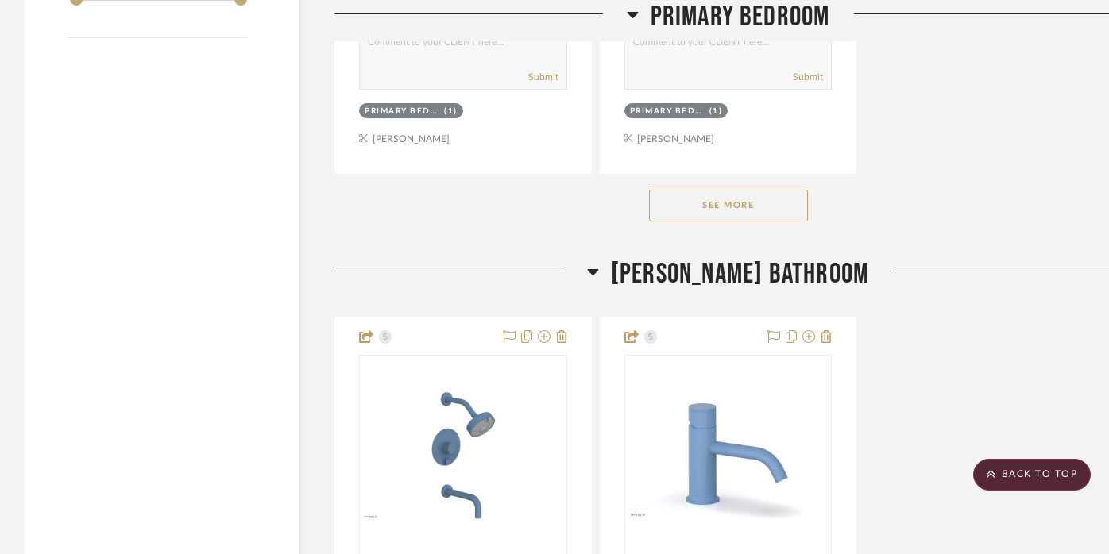
scroll to position [3031, 0]
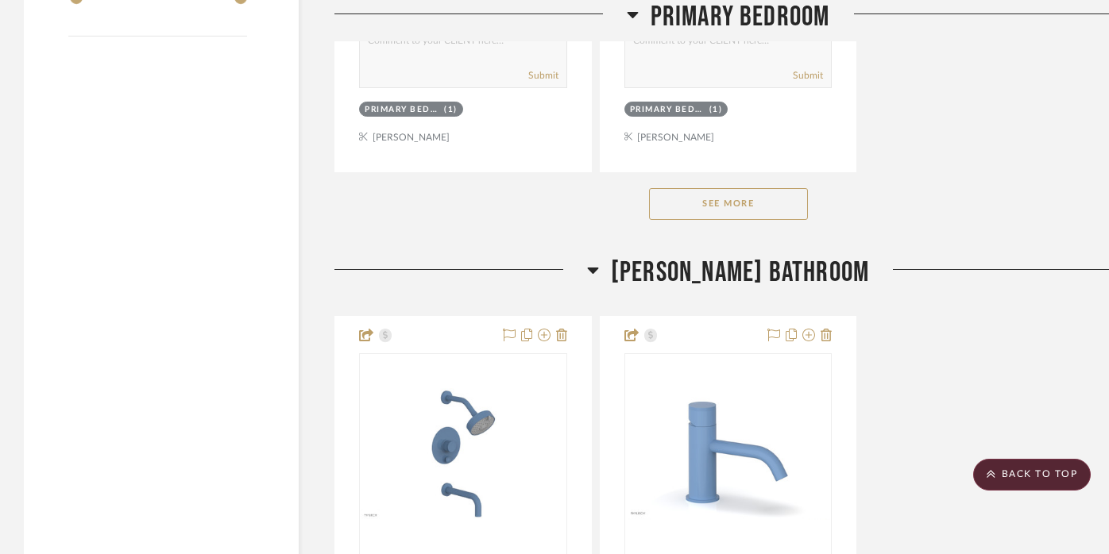
click at [701, 188] on button "See More" at bounding box center [728, 204] width 159 height 32
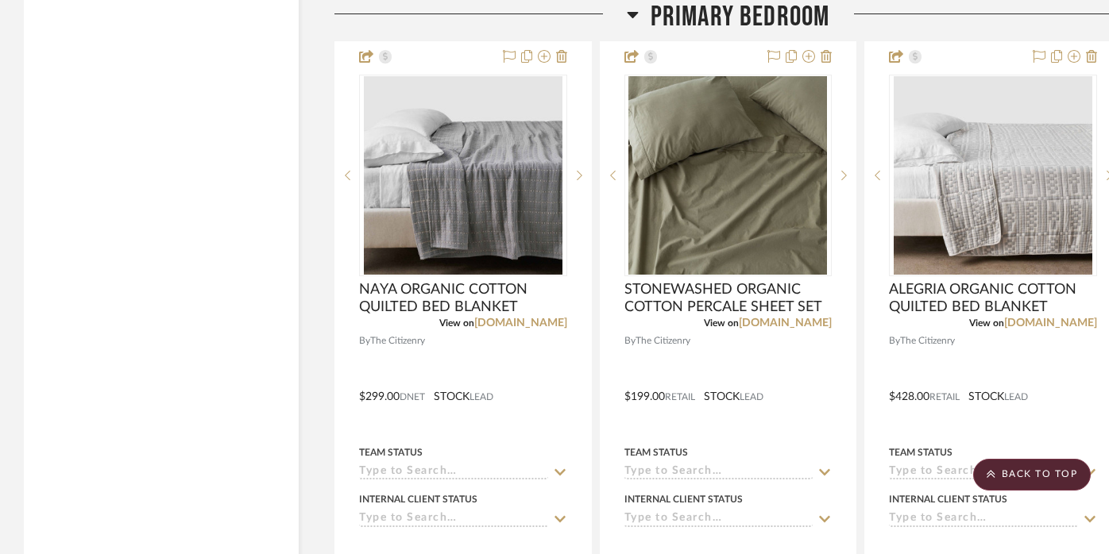
scroll to position [5992, 0]
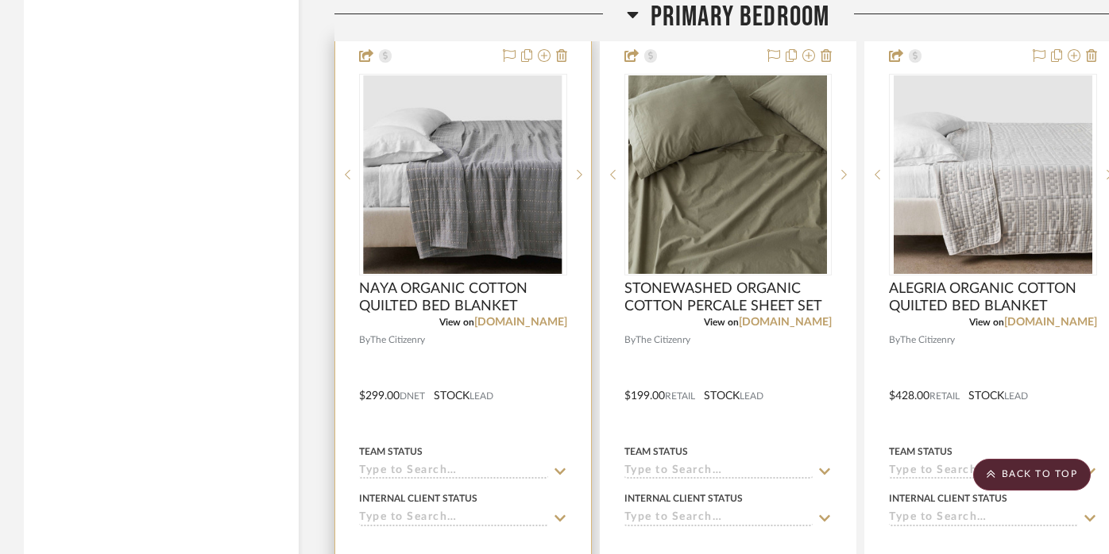
click at [484, 171] on img "0" at bounding box center [463, 174] width 199 height 199
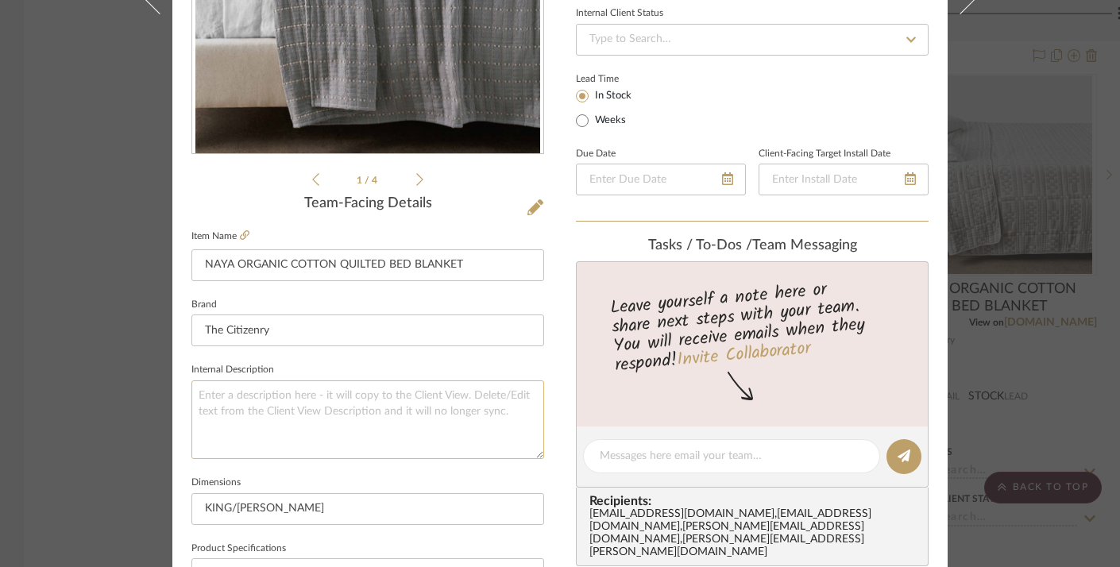
scroll to position [331, 0]
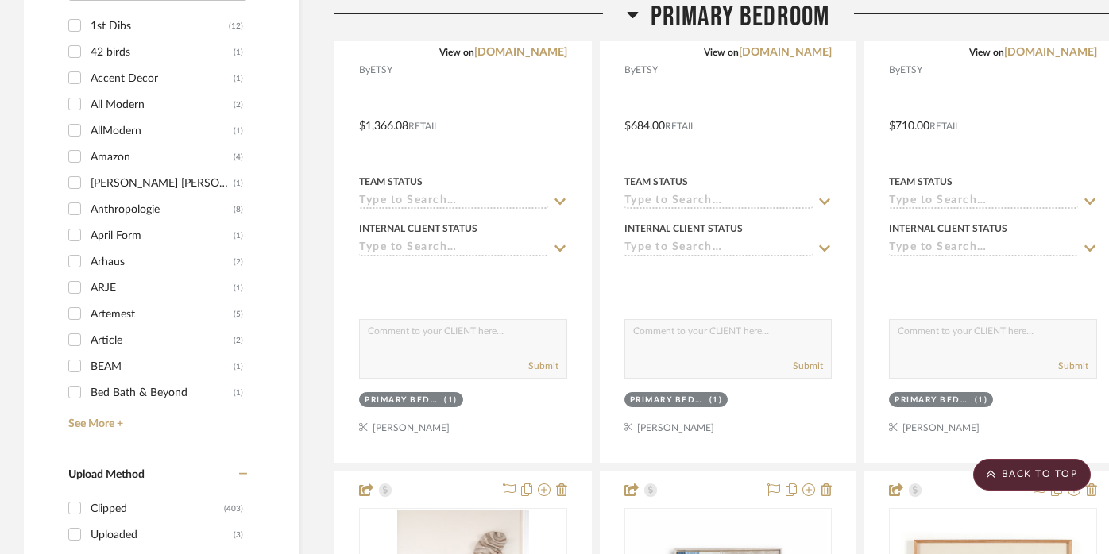
scroll to position [2051, 0]
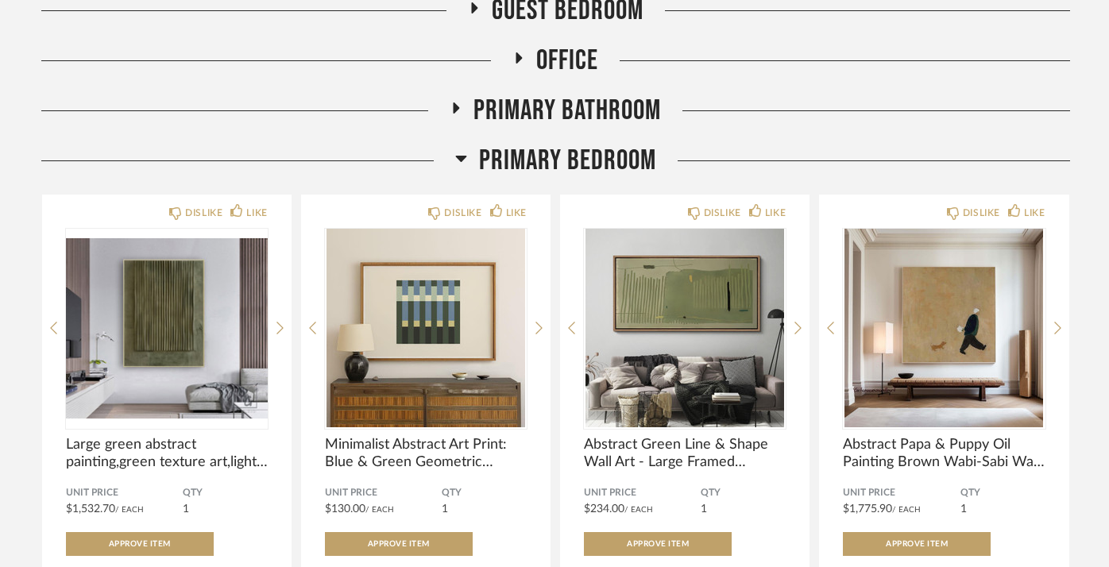
scroll to position [492, 0]
